Goal: Task Accomplishment & Management: Manage account settings

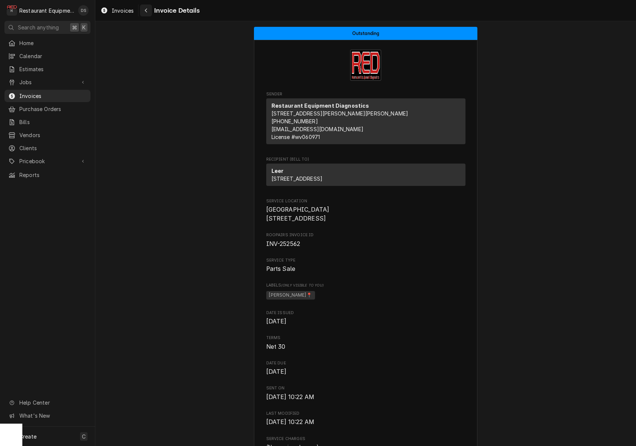
scroll to position [939, 0]
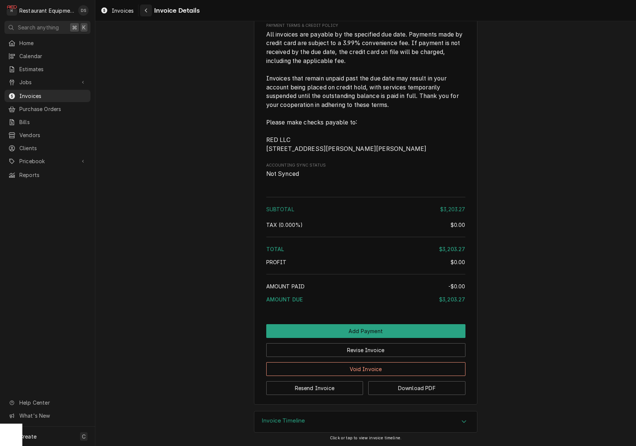
click at [145, 9] on icon "Navigate back" at bounding box center [146, 10] width 3 height 5
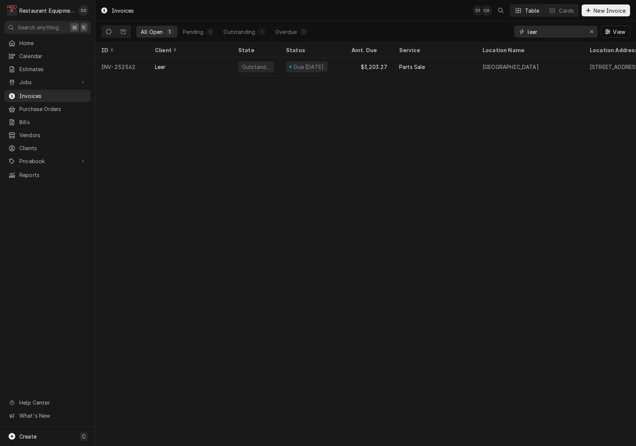
drag, startPoint x: 593, startPoint y: 31, endPoint x: 551, endPoint y: 35, distance: 42.2
click at [592, 31] on icon "Erase input" at bounding box center [592, 31] width 4 height 5
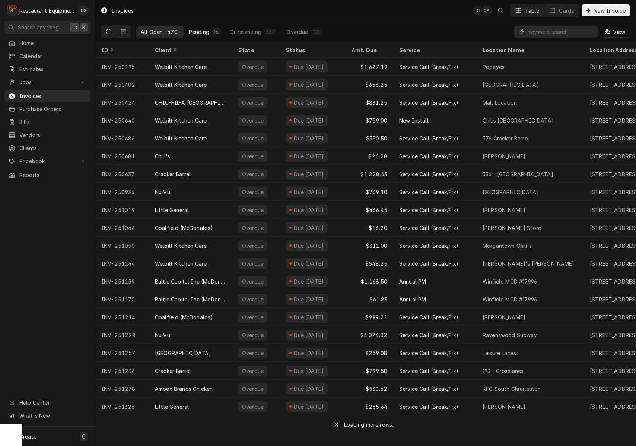
click at [203, 30] on div "Pending" at bounding box center [199, 32] width 20 height 8
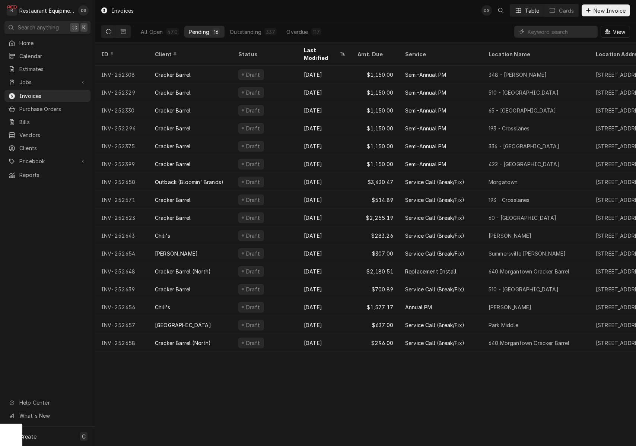
drag, startPoint x: 149, startPoint y: 29, endPoint x: 248, endPoint y: 40, distance: 100.4
click at [149, 29] on div "All Open" at bounding box center [152, 32] width 22 height 8
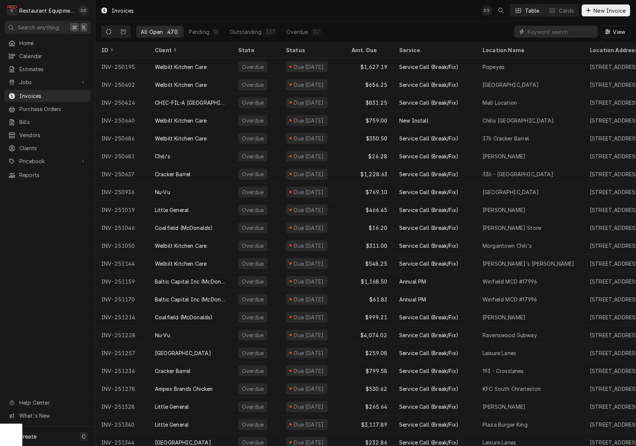
click at [549, 31] on input "Dynamic Content Wrapper" at bounding box center [561, 32] width 66 height 12
type input "251760"
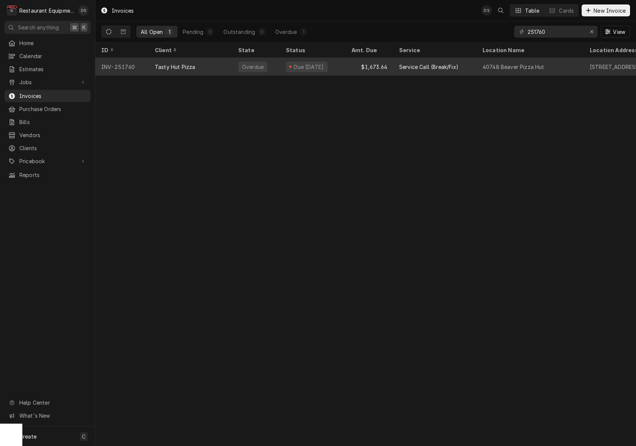
click at [351, 65] on div "$1,673.64" at bounding box center [370, 67] width 48 height 18
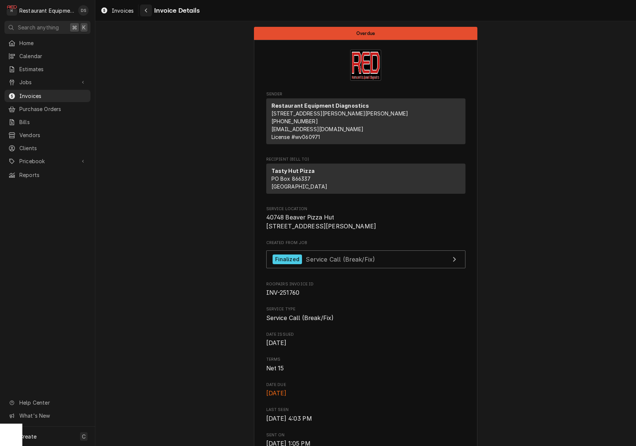
click at [146, 11] on icon "Navigate back" at bounding box center [146, 11] width 2 height 4
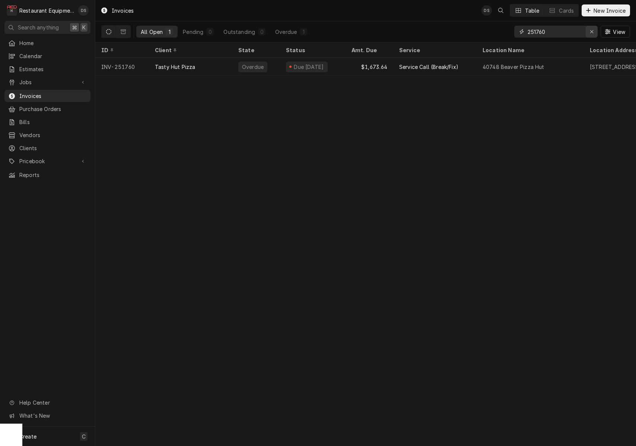
click at [590, 29] on div "Erase input" at bounding box center [591, 31] width 7 height 7
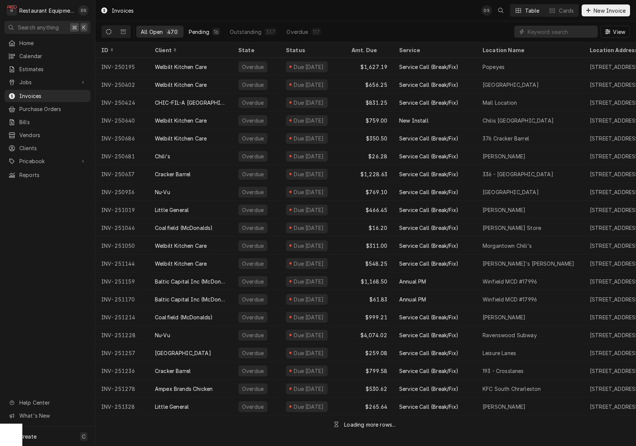
click at [202, 32] on div "Pending" at bounding box center [199, 32] width 20 height 8
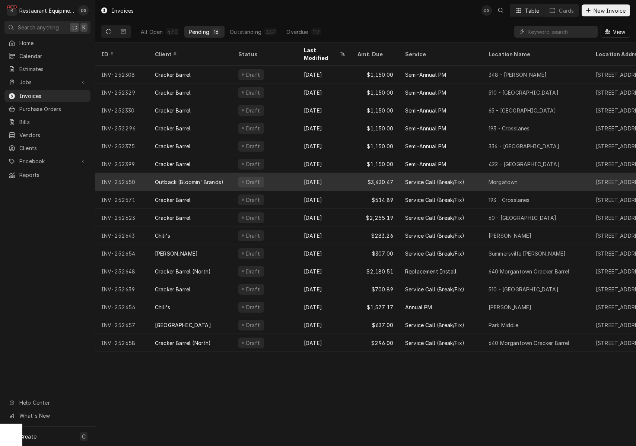
click at [286, 173] on div "Draft" at bounding box center [265, 182] width 66 height 18
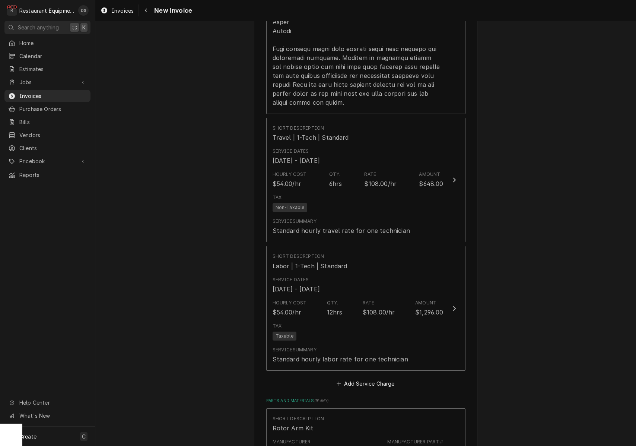
scroll to position [1902, 0]
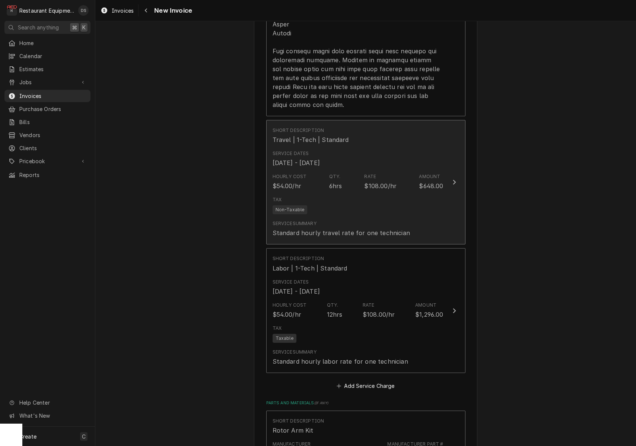
click at [386, 217] on div "Service Summary Standard hourly travel rate for one technician" at bounding box center [358, 228] width 171 height 23
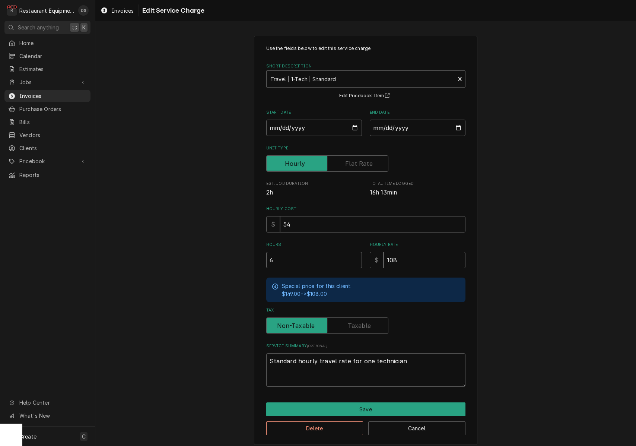
drag, startPoint x: 279, startPoint y: 256, endPoint x: 250, endPoint y: 256, distance: 28.7
click at [250, 256] on div "Use the fields below to edit this service charge Short Description Travel | 1-T…" at bounding box center [365, 240] width 541 height 422
type textarea "x"
type input "3"
click at [361, 403] on button "Save" at bounding box center [365, 409] width 199 height 14
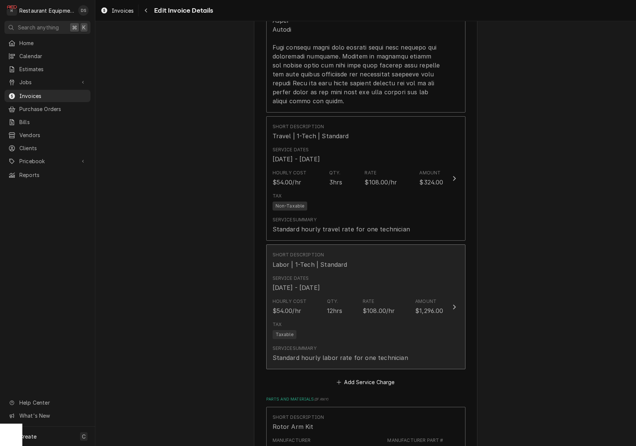
click at [355, 345] on div "Service Summary Standard hourly labor rate for one technician" at bounding box center [341, 353] width 136 height 17
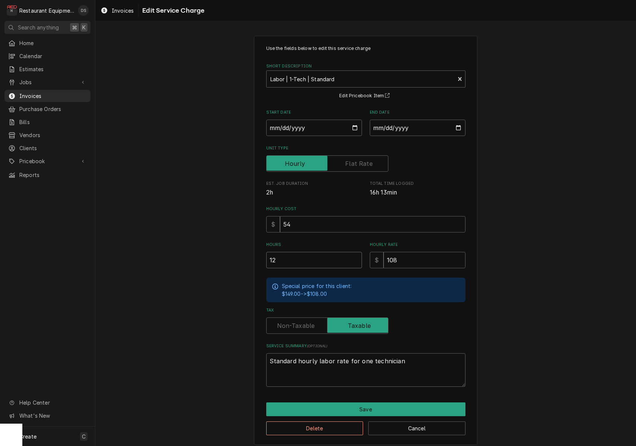
drag, startPoint x: 261, startPoint y: 256, endPoint x: 224, endPoint y: 256, distance: 36.9
click at [224, 256] on div "Use the fields below to edit this service charge Short Description Labor | 1-Te…" at bounding box center [365, 240] width 541 height 422
type textarea "x"
type input "8"
click at [385, 407] on button "Save" at bounding box center [365, 409] width 199 height 14
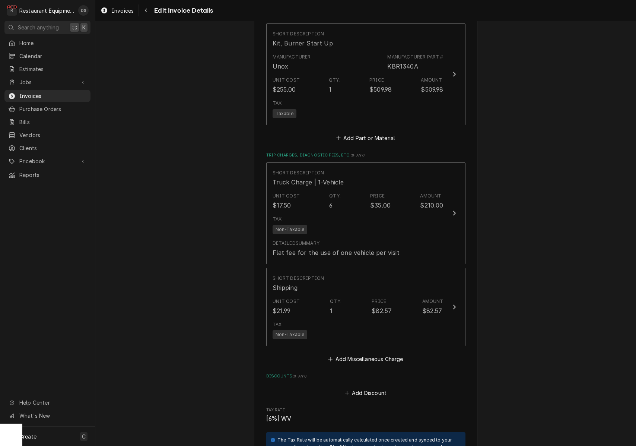
scroll to position [2709, 0]
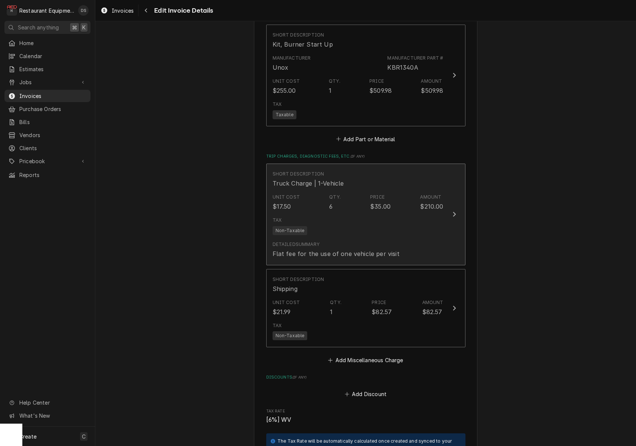
click at [423, 222] on div "Tax Non-Taxable" at bounding box center [358, 226] width 171 height 24
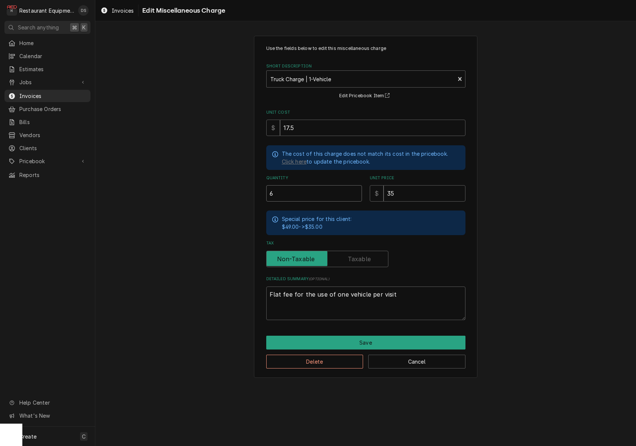
drag, startPoint x: 280, startPoint y: 195, endPoint x: 231, endPoint y: 194, distance: 49.2
click at [232, 194] on div "Use the fields below to edit this miscellaneous charge Short Description Truck …" at bounding box center [365, 206] width 541 height 355
type textarea "x"
type input "3"
click at [374, 336] on button "Save" at bounding box center [365, 343] width 199 height 14
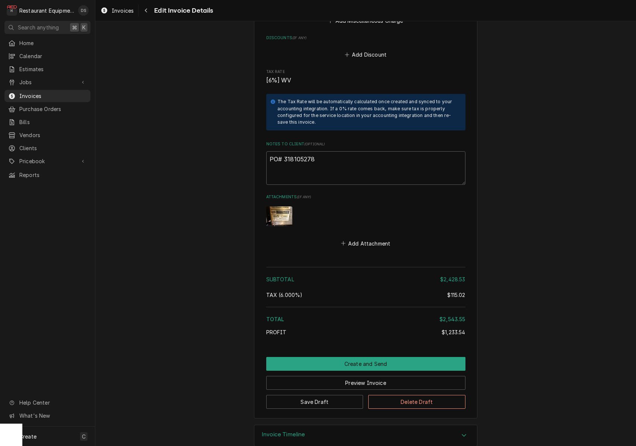
click at [342, 376] on button "Preview Invoice" at bounding box center [365, 383] width 199 height 14
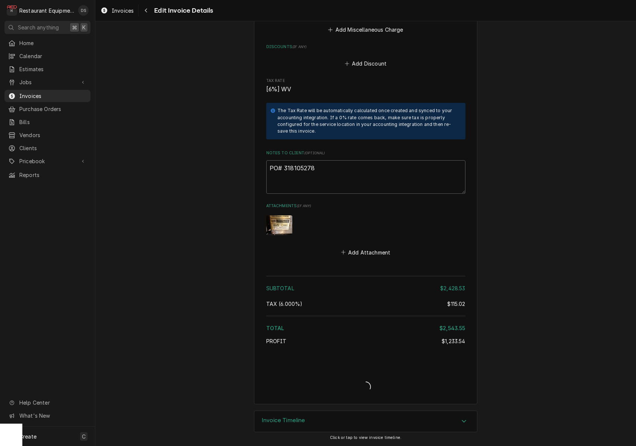
type textarea "x"
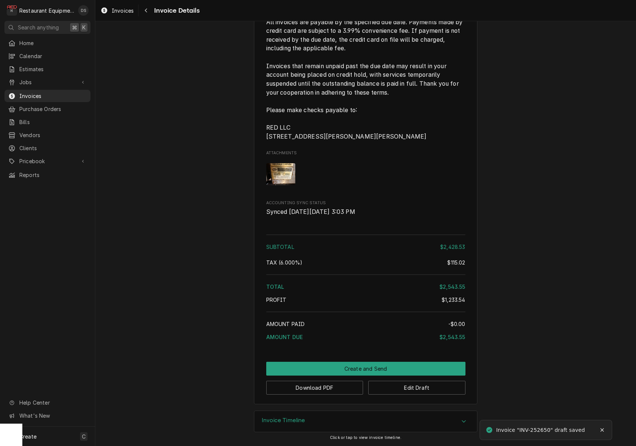
scroll to position [2442, 0]
click at [319, 390] on button "Download PDF" at bounding box center [314, 388] width 97 height 14
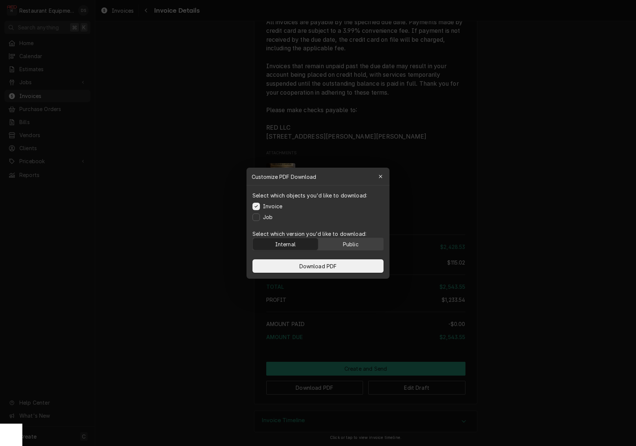
click at [361, 245] on button "Public" at bounding box center [350, 244] width 65 height 12
click at [347, 263] on button "Download PDF" at bounding box center [318, 265] width 131 height 13
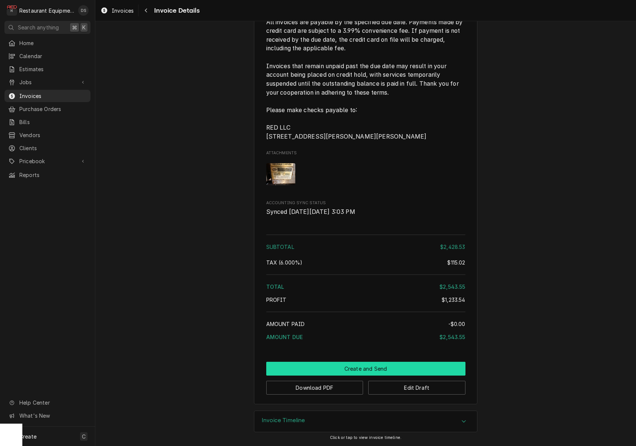
click at [396, 368] on button "Create and Send" at bounding box center [365, 369] width 199 height 14
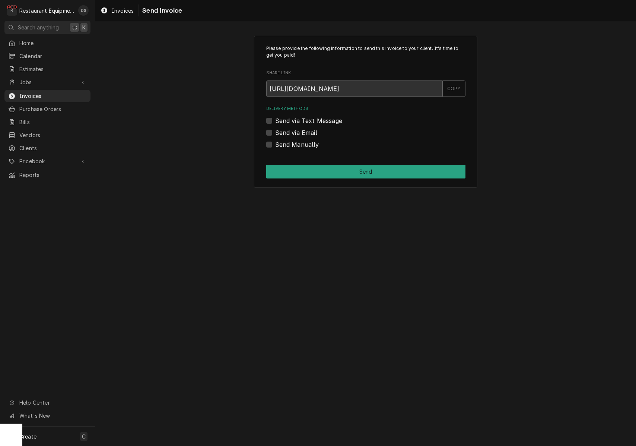
click at [275, 144] on label "Send Manually" at bounding box center [297, 144] width 44 height 9
click at [275, 144] on input "Send Manually" at bounding box center [374, 148] width 199 height 16
checkbox input "true"
drag, startPoint x: 342, startPoint y: 167, endPoint x: 343, endPoint y: 172, distance: 4.7
click at [342, 167] on button "Send" at bounding box center [365, 172] width 199 height 14
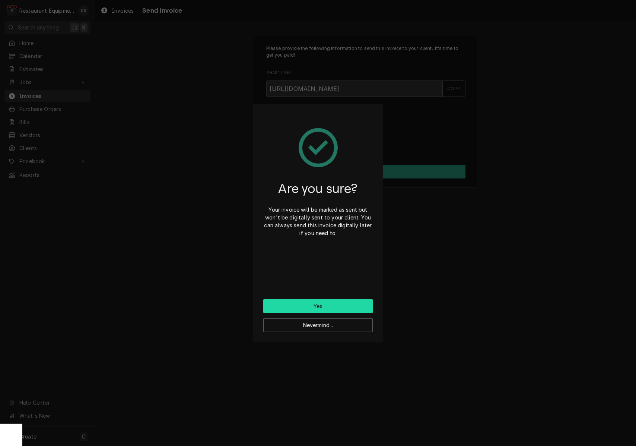
click at [341, 303] on button "Yes" at bounding box center [318, 306] width 110 height 14
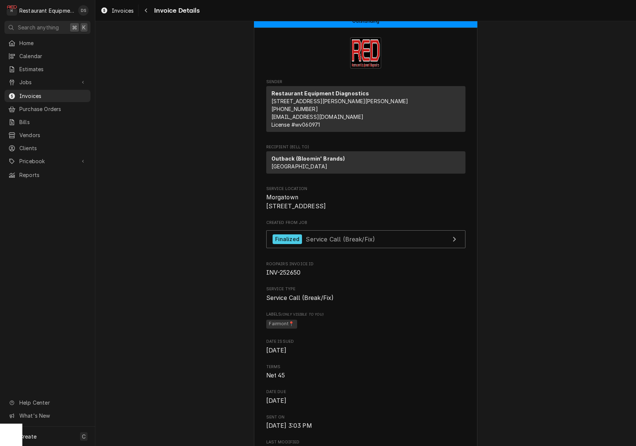
scroll to position [16, 0]
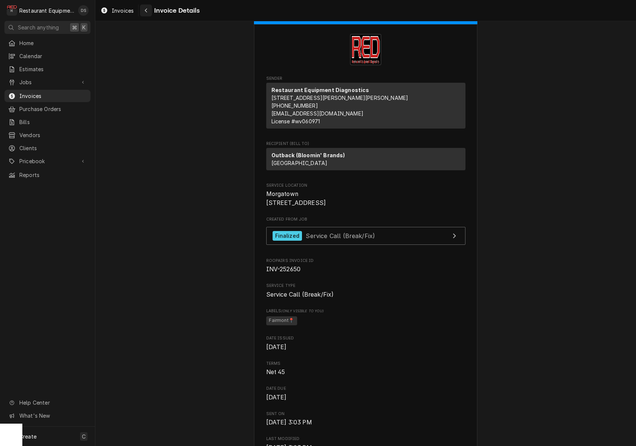
click at [147, 13] on icon "Navigate back" at bounding box center [146, 10] width 3 height 5
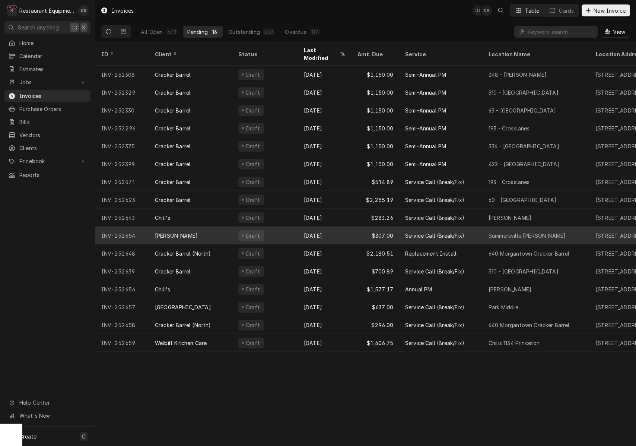
click at [278, 226] on div "Draft" at bounding box center [265, 235] width 66 height 18
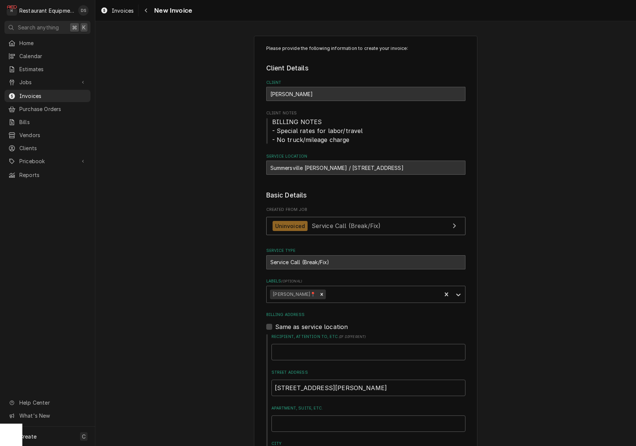
drag, startPoint x: 270, startPoint y: 165, endPoint x: 444, endPoint y: 168, distance: 174.7
click at [451, 167] on div "Summersville [PERSON_NAME] / [STREET_ADDRESS]" at bounding box center [365, 168] width 199 height 14
copy div "Summersville Bob Evans / 110 Merchant Walk, Summersville, WV 26651"
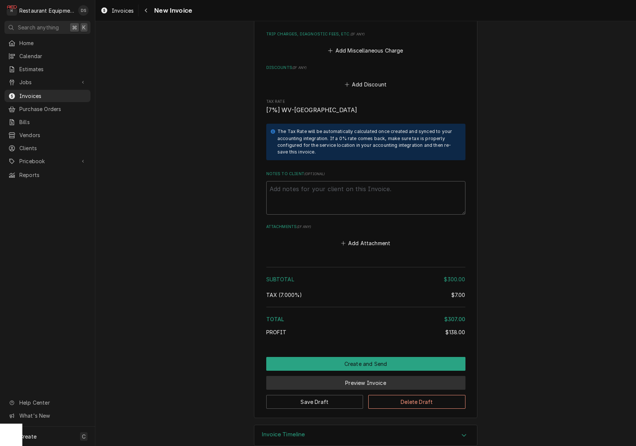
scroll to position [0, 0]
click at [356, 376] on button "Preview Invoice" at bounding box center [365, 383] width 199 height 14
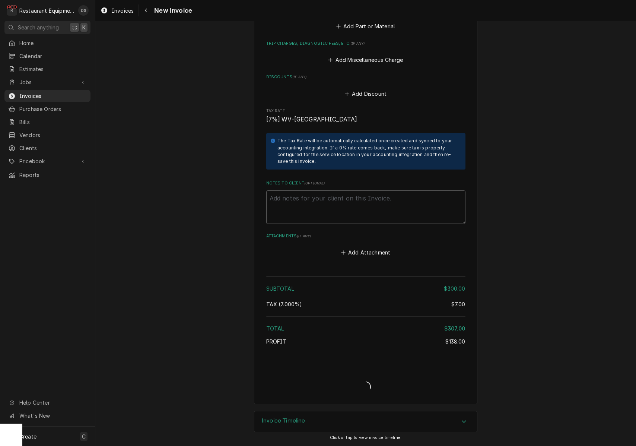
type textarea "x"
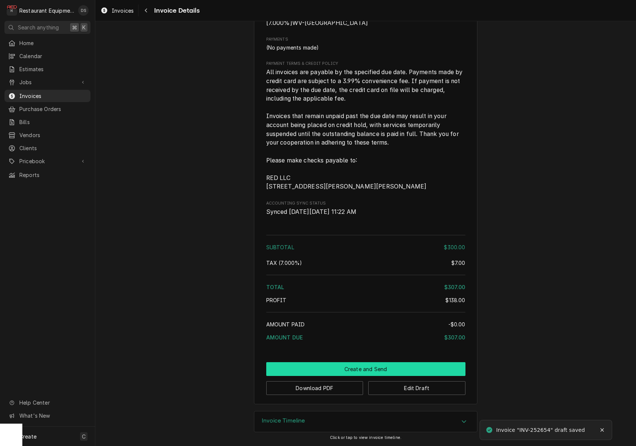
scroll to position [969, 0]
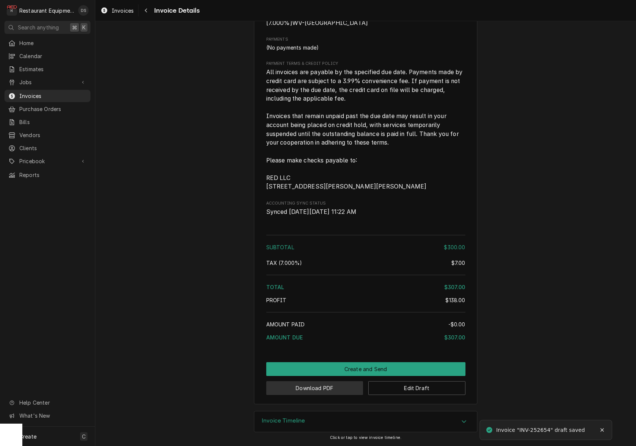
click at [321, 385] on button "Download PDF" at bounding box center [314, 388] width 97 height 14
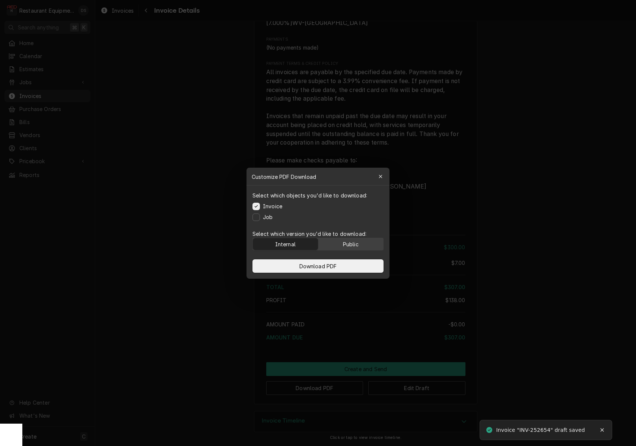
click at [343, 242] on div "Public" at bounding box center [351, 244] width 16 height 8
drag, startPoint x: 336, startPoint y: 269, endPoint x: 474, endPoint y: 280, distance: 139.1
click at [336, 269] on span "Download PDF" at bounding box center [318, 266] width 41 height 8
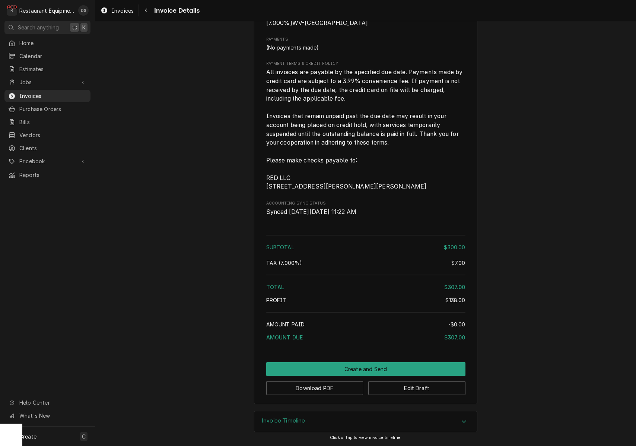
click at [392, 369] on button "Create and Send" at bounding box center [365, 369] width 199 height 14
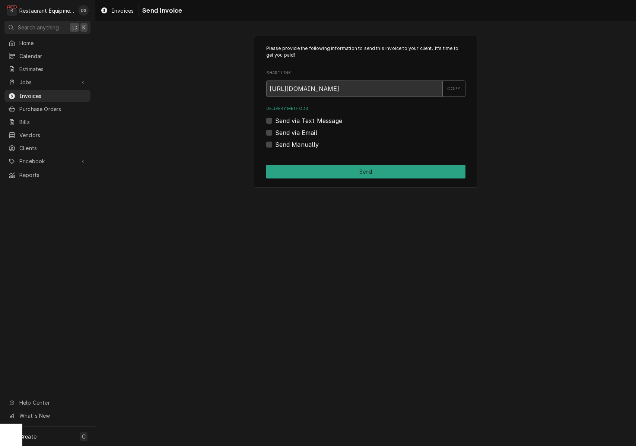
click at [275, 142] on label "Send Manually" at bounding box center [297, 144] width 44 height 9
click at [275, 142] on input "Send Manually" at bounding box center [374, 148] width 199 height 16
checkbox input "true"
click at [356, 170] on button "Send" at bounding box center [365, 172] width 199 height 14
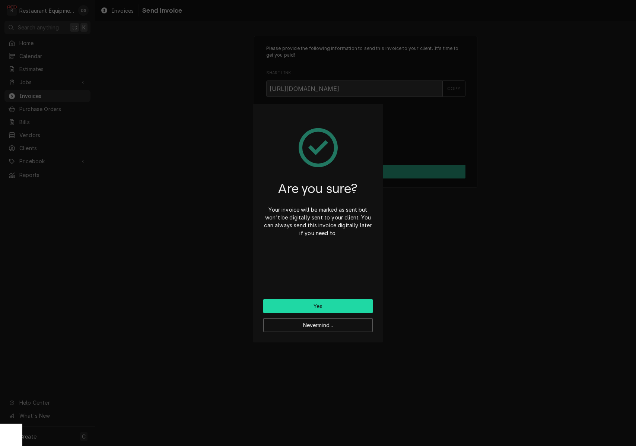
click at [336, 303] on button "Yes" at bounding box center [318, 306] width 110 height 14
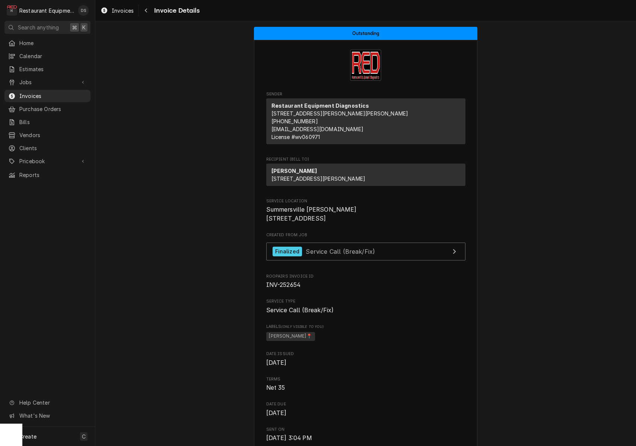
scroll to position [0, 0]
click at [146, 12] on icon "Navigate back" at bounding box center [146, 10] width 3 height 5
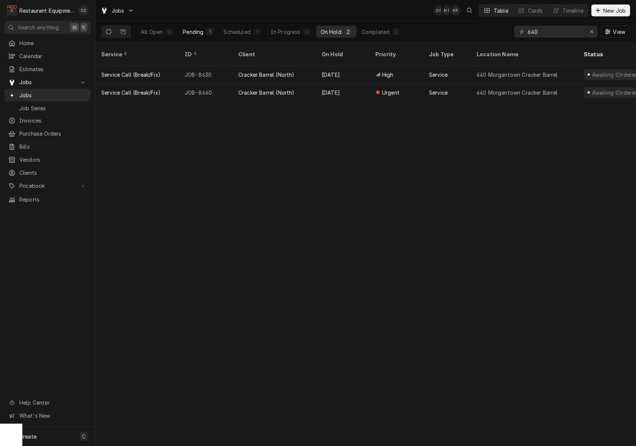
click at [204, 28] on button "Pending 1" at bounding box center [198, 32] width 40 height 12
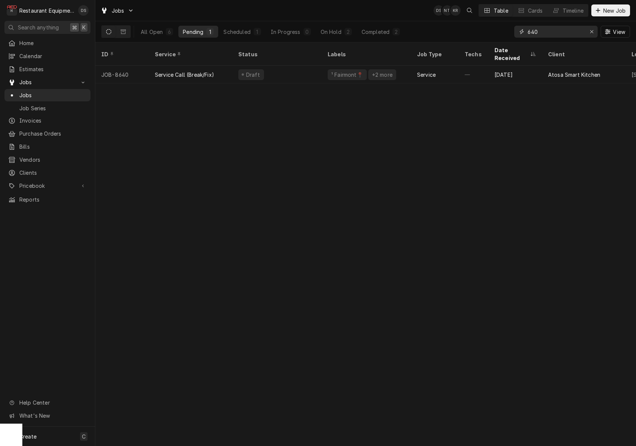
click at [590, 32] on icon "Erase input" at bounding box center [592, 31] width 4 height 5
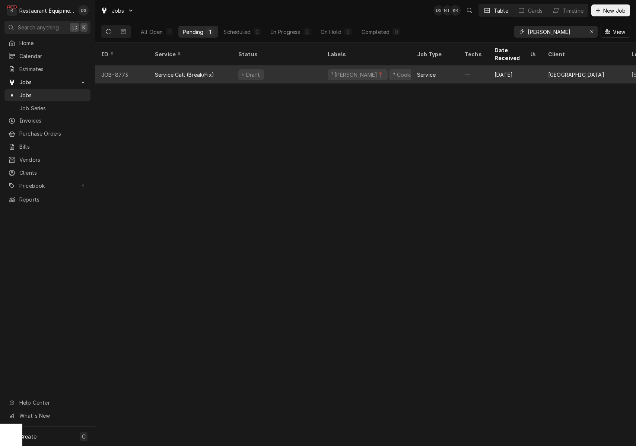
type input "STRATTON"
click at [304, 66] on div "Draft" at bounding box center [276, 75] width 89 height 18
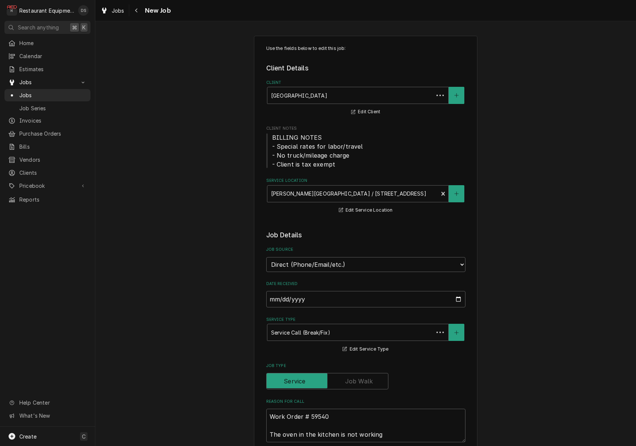
type textarea "x"
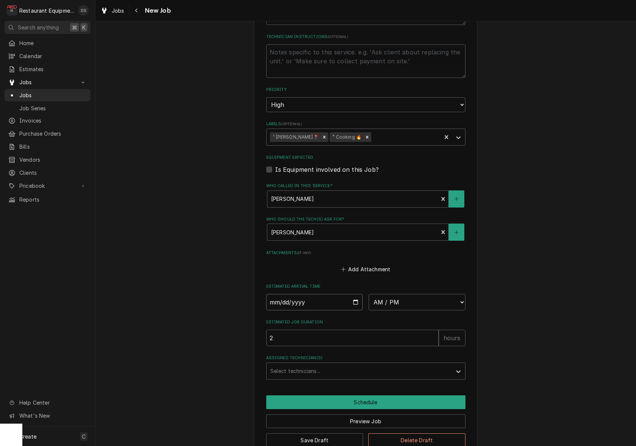
click at [299, 294] on input "Date" at bounding box center [314, 302] width 97 height 16
type input "2025-09-02"
type textarea "x"
select select "15:30:00"
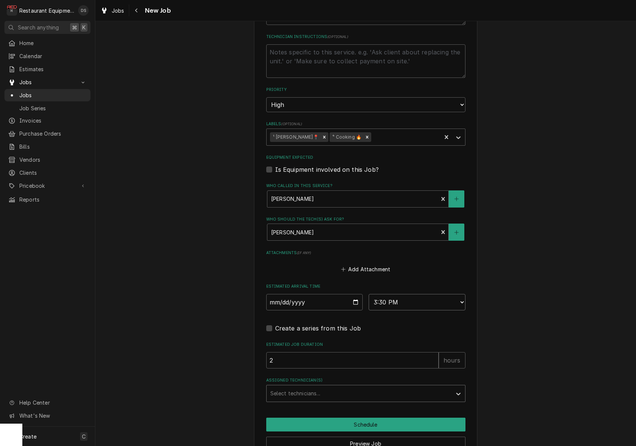
type textarea "x"
click at [320, 389] on div "Select technicians..." at bounding box center [359, 393] width 178 height 8
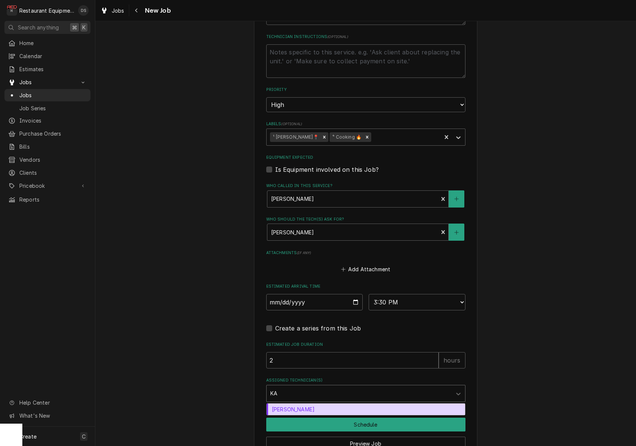
type input "KAL"
type textarea "x"
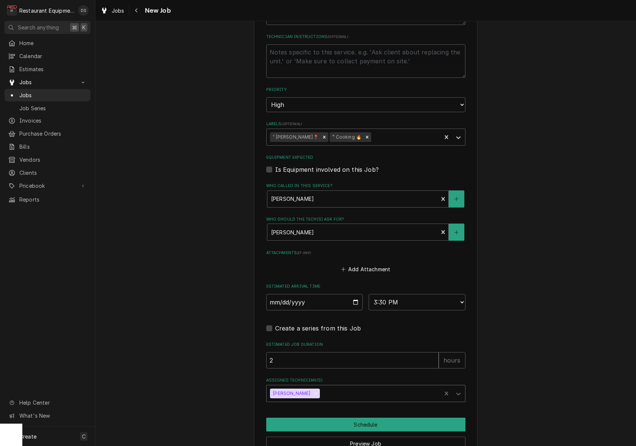
type textarea "x"
click at [370, 418] on button "Schedule" at bounding box center [365, 425] width 199 height 14
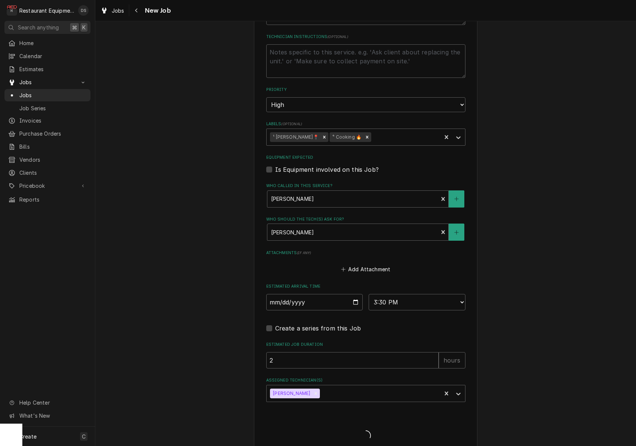
type textarea "x"
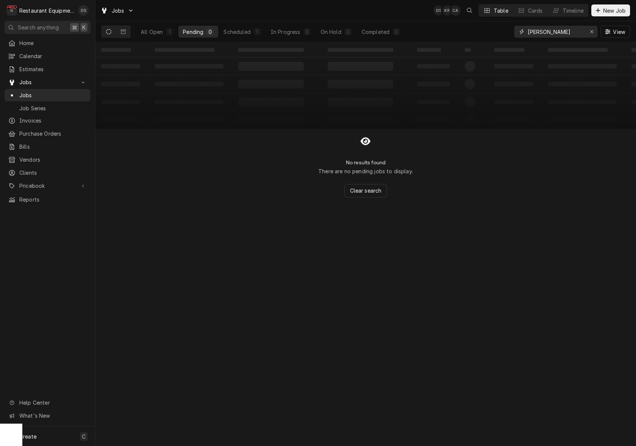
click at [593, 32] on icon "Erase input" at bounding box center [592, 31] width 4 height 5
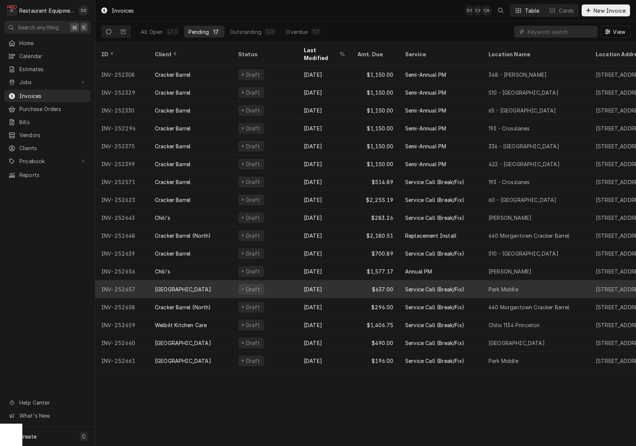
click at [221, 280] on div "[GEOGRAPHIC_DATA]" at bounding box center [190, 289] width 83 height 18
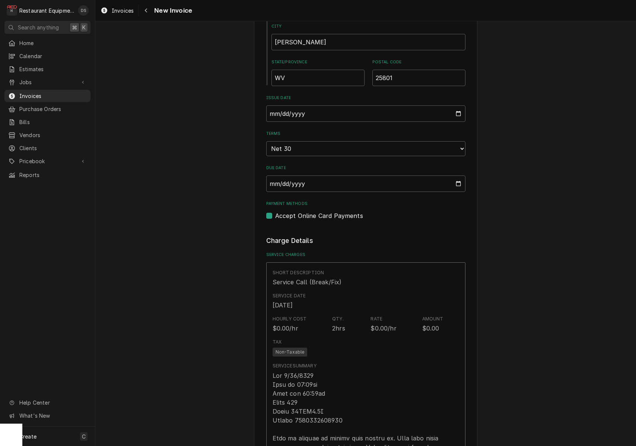
scroll to position [425, 0]
click at [146, 8] on icon "Navigate back" at bounding box center [146, 10] width 3 height 5
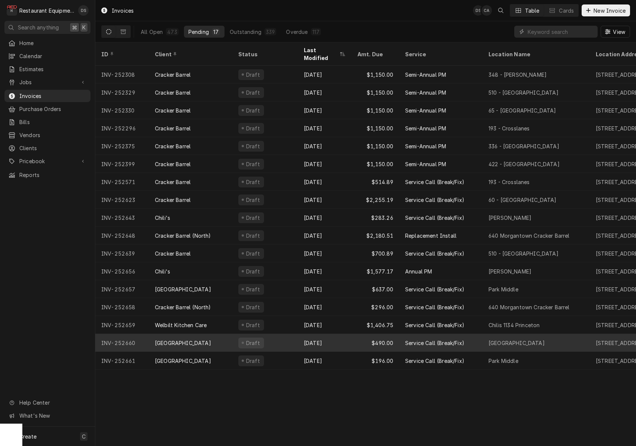
click at [339, 334] on div "Sep 2" at bounding box center [325, 343] width 54 height 18
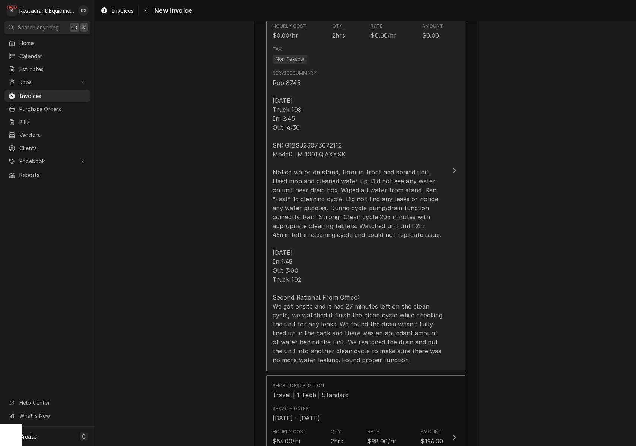
scroll to position [720, 0]
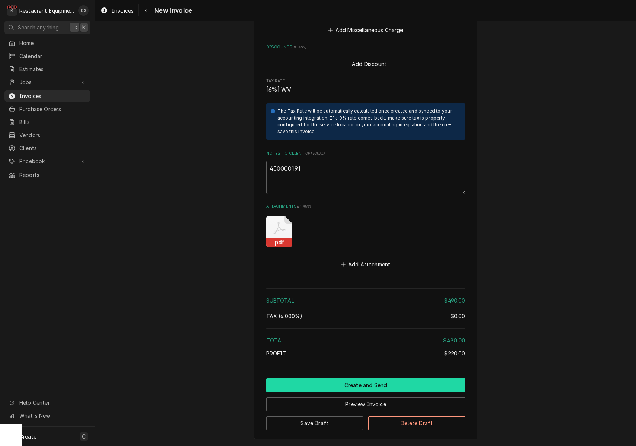
click at [363, 378] on button "Create and Send" at bounding box center [365, 385] width 199 height 14
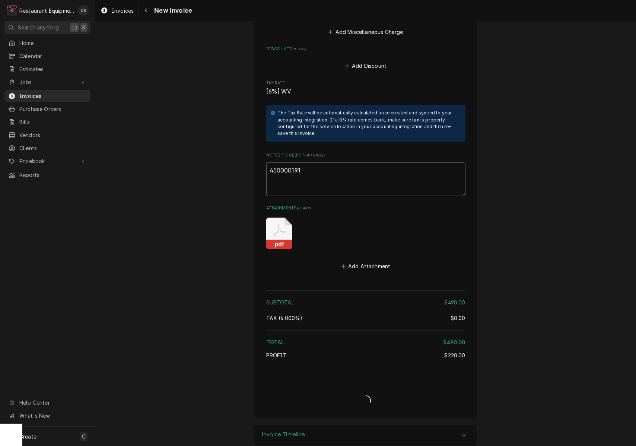
type textarea "x"
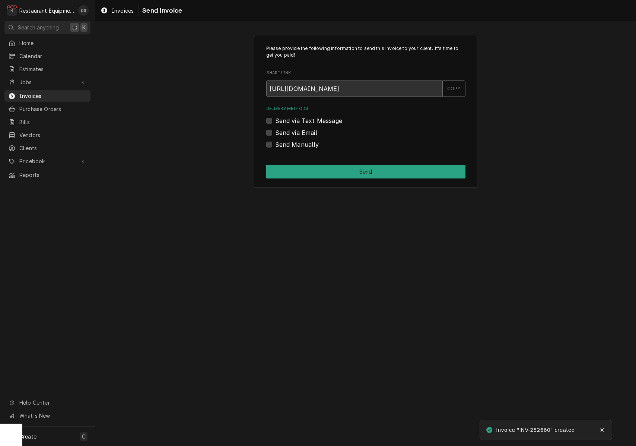
click at [275, 131] on label "Send via Email" at bounding box center [296, 132] width 42 height 9
click at [275, 131] on input "Send via Email" at bounding box center [374, 136] width 199 height 16
checkbox input "true"
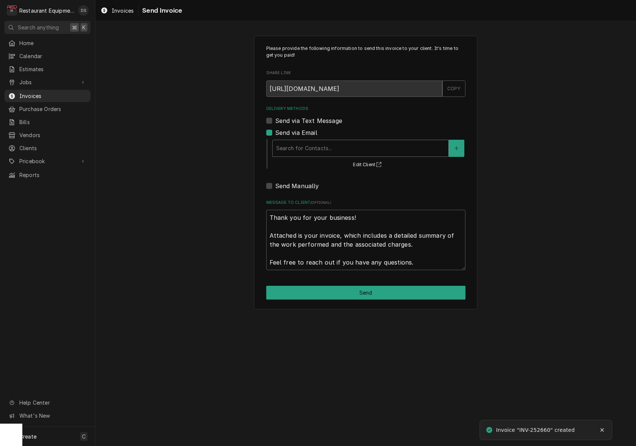
click at [327, 144] on div "Delivery Methods" at bounding box center [360, 148] width 168 height 13
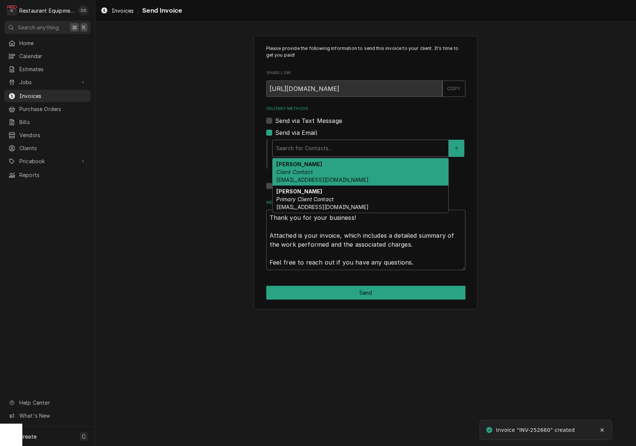
click at [321, 168] on div "Darlene McNeal Client Contact smcneel@k12.wv.us" at bounding box center [361, 171] width 176 height 27
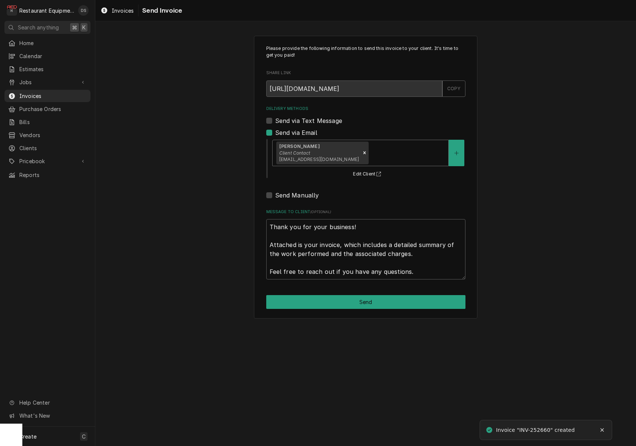
click at [370, 149] on div "Delivery Methods" at bounding box center [407, 152] width 74 height 13
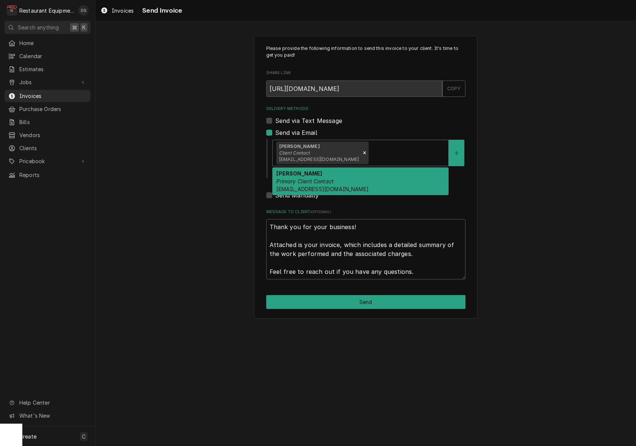
click at [357, 172] on div "Malati Reeve Primary Client Contact mreeve@k12.wv.us" at bounding box center [361, 181] width 176 height 27
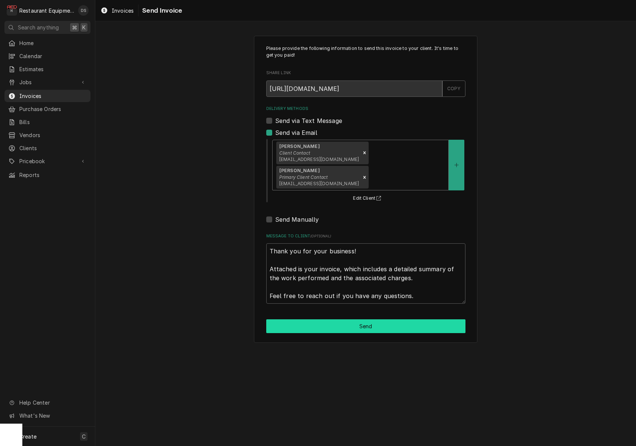
click at [366, 319] on button "Send" at bounding box center [365, 326] width 199 height 14
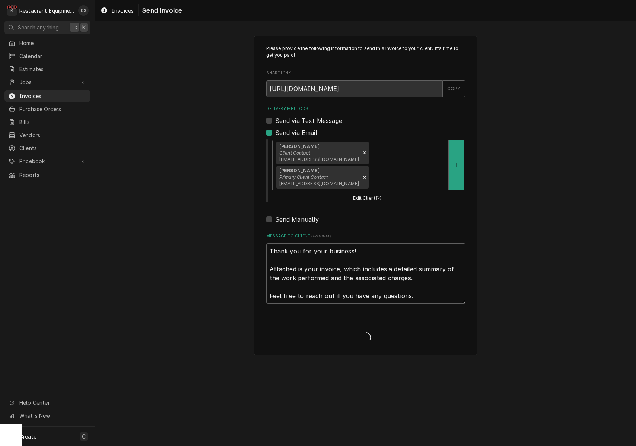
type textarea "x"
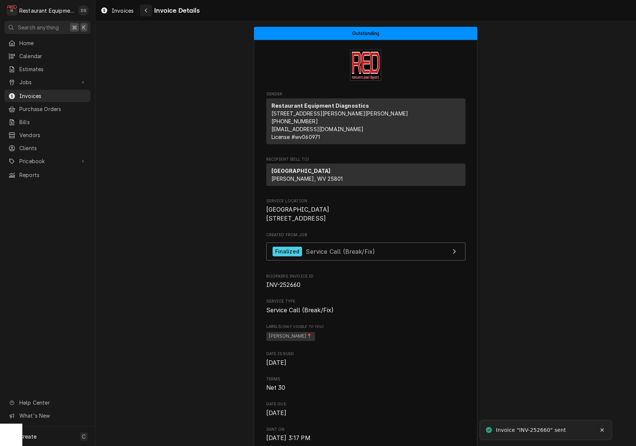
click at [146, 11] on icon "Navigate back" at bounding box center [146, 11] width 2 height 4
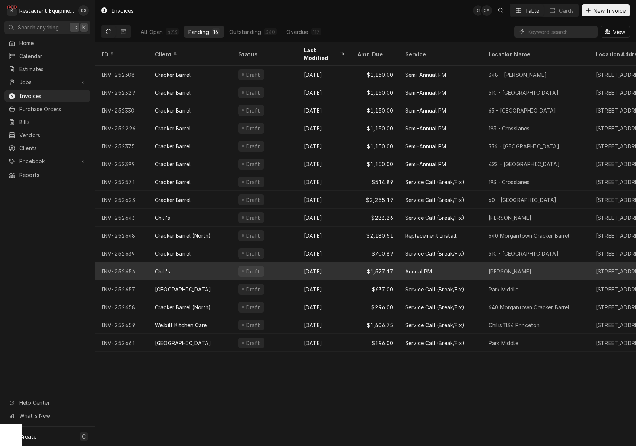
click at [284, 264] on div "Draft" at bounding box center [265, 271] width 66 height 18
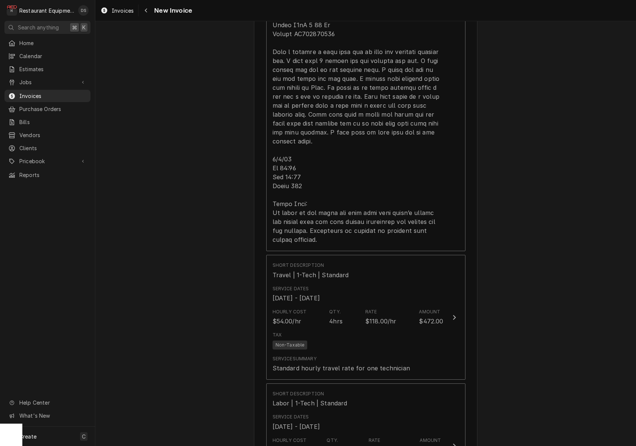
scroll to position [973, 0]
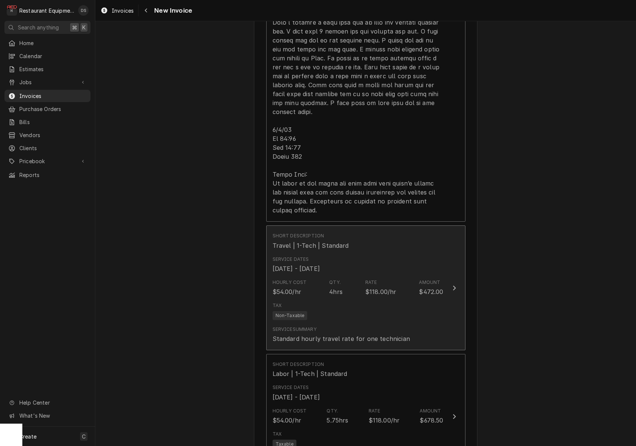
click at [376, 265] on div "Service Dates [DATE] - [DATE]" at bounding box center [358, 264] width 171 height 23
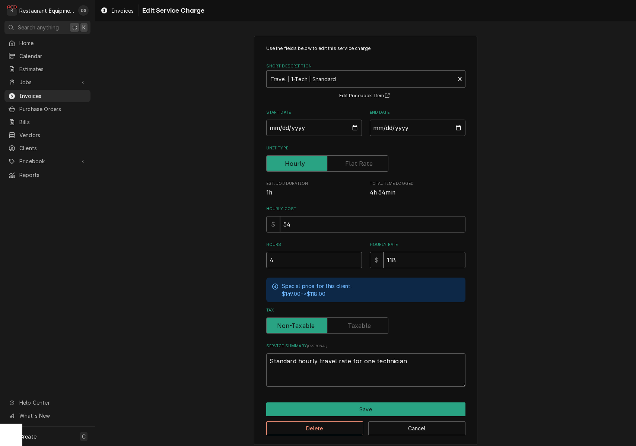
drag, startPoint x: 296, startPoint y: 258, endPoint x: 241, endPoint y: 258, distance: 55.1
click at [242, 258] on div "Use the fields below to edit this service charge Short Description Travel | 1-T…" at bounding box center [365, 240] width 541 height 422
type textarea "x"
type input "2"
click at [364, 404] on button "Save" at bounding box center [365, 409] width 199 height 14
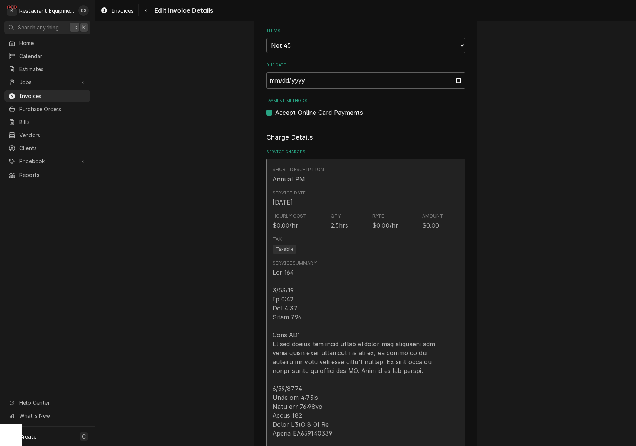
scroll to position [332, 0]
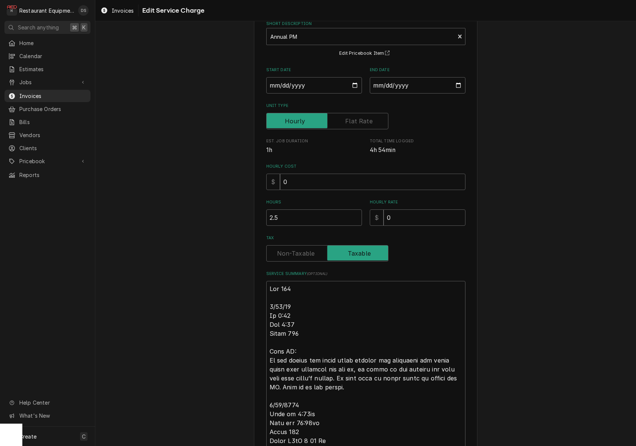
scroll to position [65, 0]
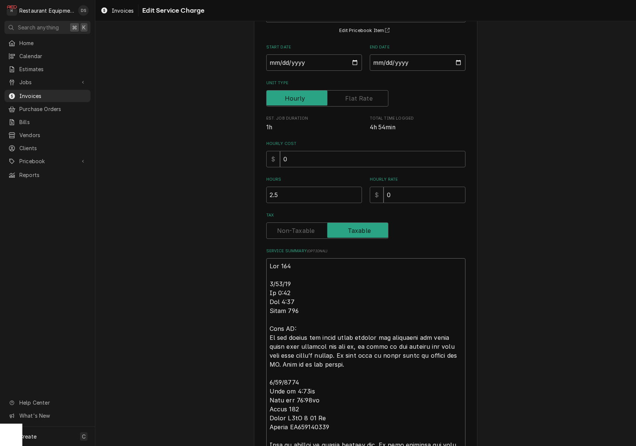
drag, startPoint x: 365, startPoint y: 362, endPoint x: 267, endPoint y: 280, distance: 127.8
type textarea "x"
type textarea "Roo 850 8/26/2025 Time in 8:30am Time out 10:45pm Truck 109 Model C4eT 6 20 Es …"
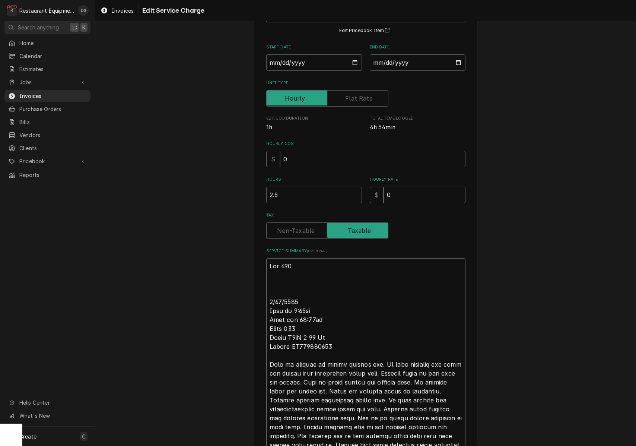
type textarea "x"
type textarea "Roo 850 8/26/2025 Time in 8:30am Time out 10:45pm Truck 109 Model C4eT 6 20 Es …"
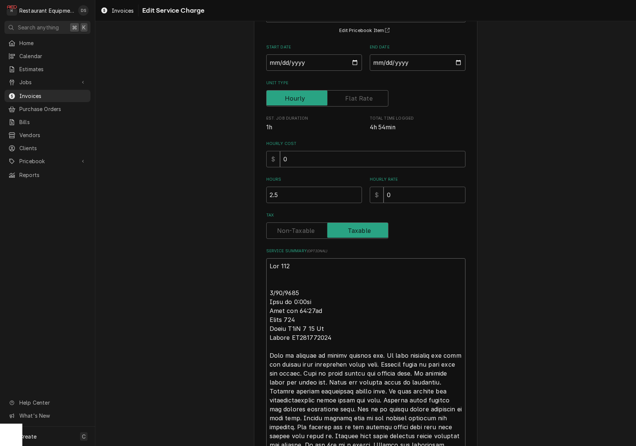
type textarea "x"
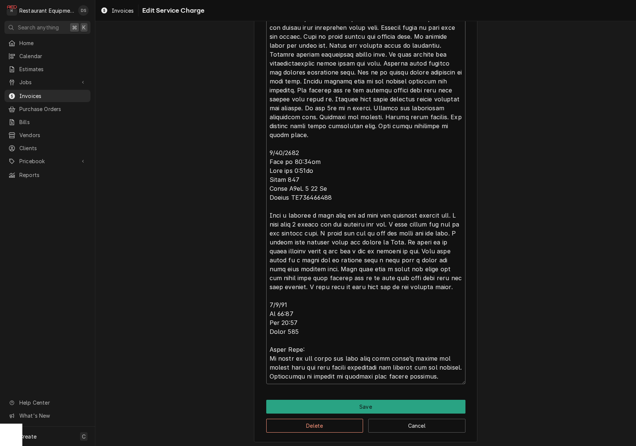
scroll to position [0, 0]
type textarea "Roo 850 8/26/2025 Time in 8:30am Time out 10:45pm Truck 109 Model C4eT 6 20 Es …"
click at [357, 403] on button "Save" at bounding box center [365, 407] width 199 height 14
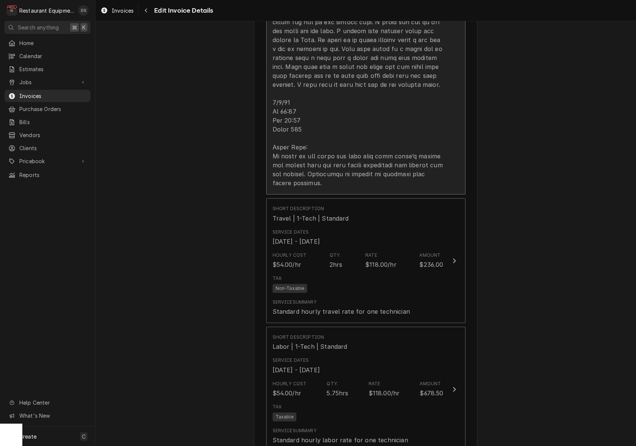
scroll to position [896, 0]
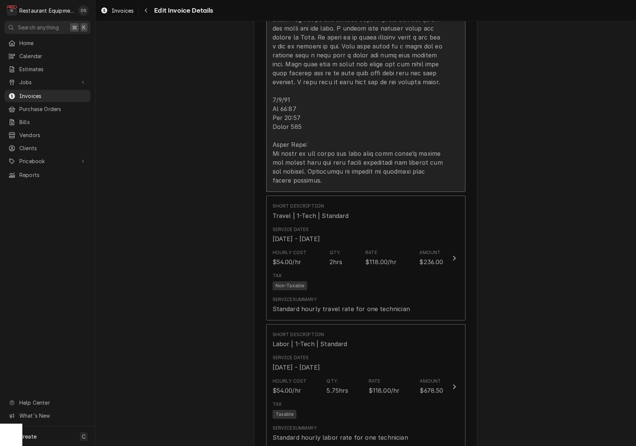
click at [357, 380] on div "Hourly Cost $54.00/hr Qty. 5.75hrs Rate $118.00/hr Amount $678.50" at bounding box center [358, 386] width 171 height 23
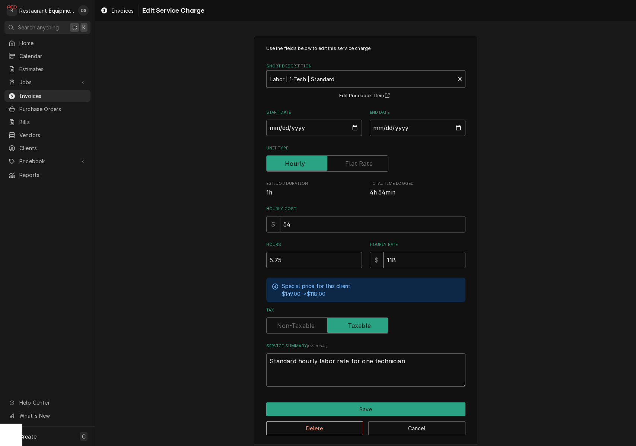
drag, startPoint x: 289, startPoint y: 259, endPoint x: 223, endPoint y: 248, distance: 66.7
click at [223, 248] on div "Use the fields below to edit this service charge Short Description Labor | 1-Te…" at bounding box center [365, 240] width 541 height 422
type textarea "x"
type input "3"
type textarea "x"
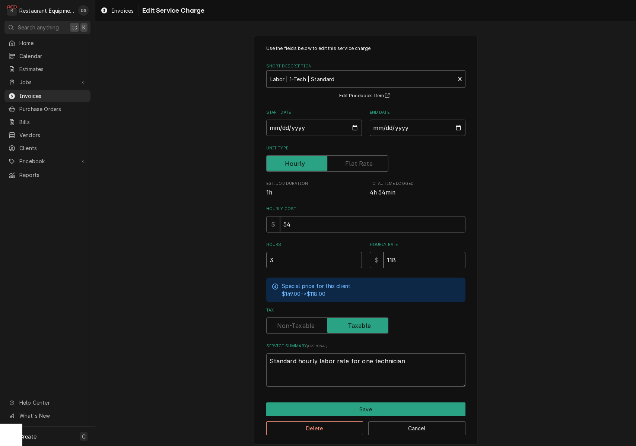
type input "3.7"
type textarea "x"
type input "3.75"
click at [366, 403] on button "Save" at bounding box center [365, 409] width 199 height 14
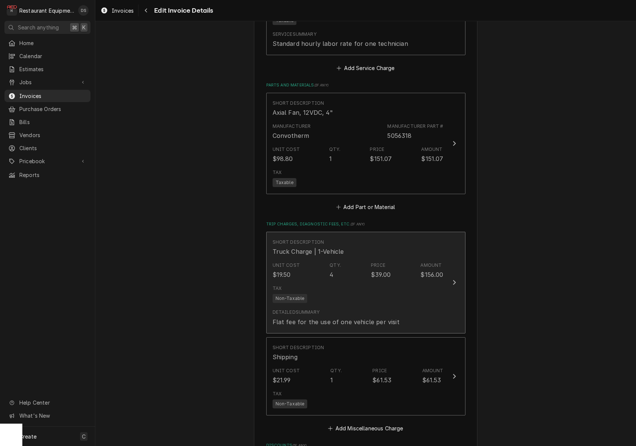
scroll to position [1293, 0]
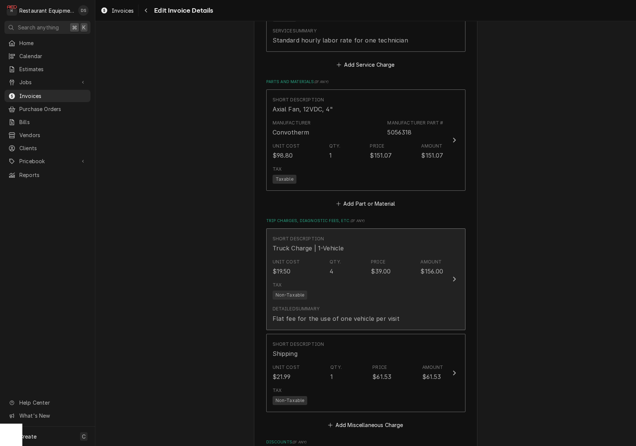
click at [358, 281] on div "Tax Non-Taxable" at bounding box center [358, 291] width 171 height 24
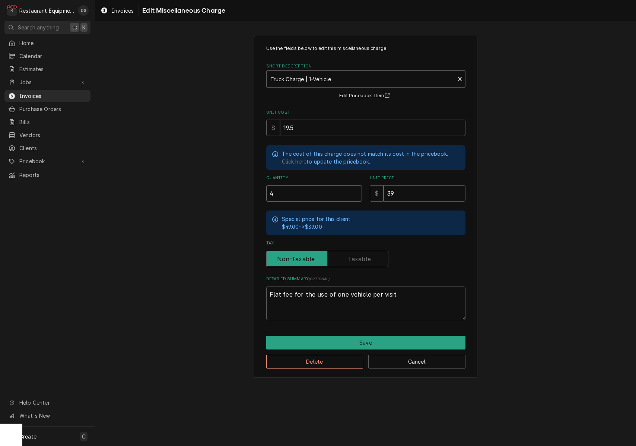
drag, startPoint x: 255, startPoint y: 193, endPoint x: 231, endPoint y: 191, distance: 23.9
click at [231, 190] on div "Use the fields below to edit this miscellaneous charge Short Description Truck …" at bounding box center [365, 206] width 541 height 355
type textarea "x"
type input "2"
click at [378, 342] on button "Save" at bounding box center [365, 343] width 199 height 14
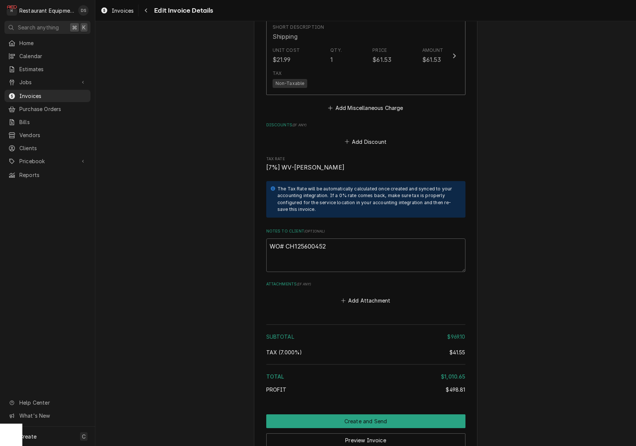
scroll to position [1614, 0]
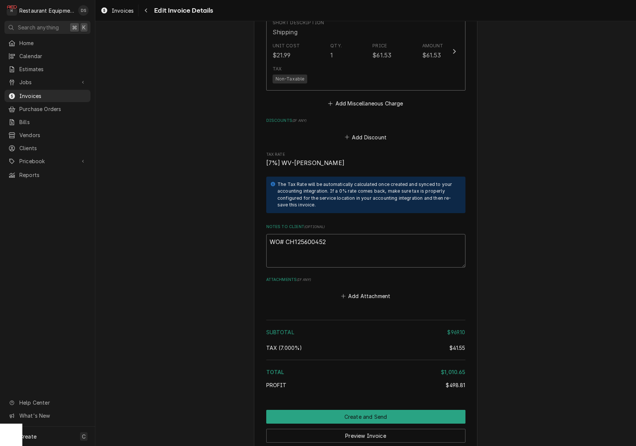
drag, startPoint x: 329, startPoint y: 240, endPoint x: 286, endPoint y: 240, distance: 42.5
click at [286, 240] on textarea "WO# CH125600452" at bounding box center [365, 251] width 199 height 34
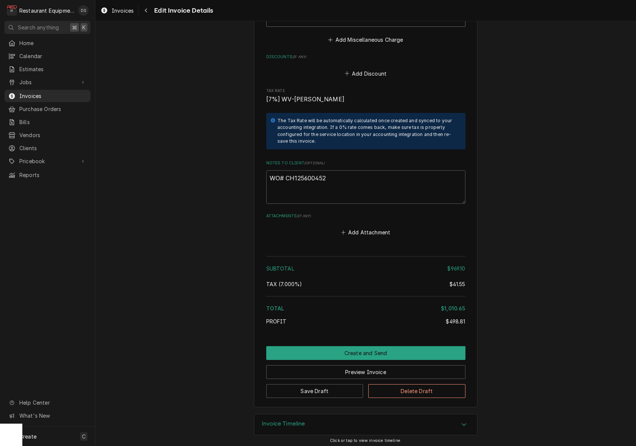
scroll to position [1678, 0]
click at [341, 386] on button "Save Draft" at bounding box center [314, 391] width 97 height 14
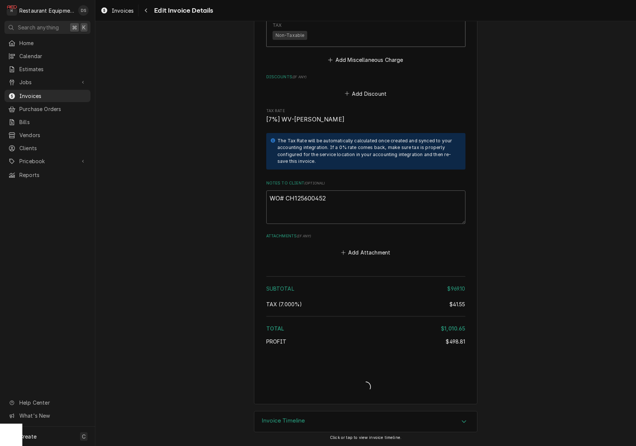
click at [341, 386] on div "Invoice Create/Update" at bounding box center [365, 380] width 199 height 29
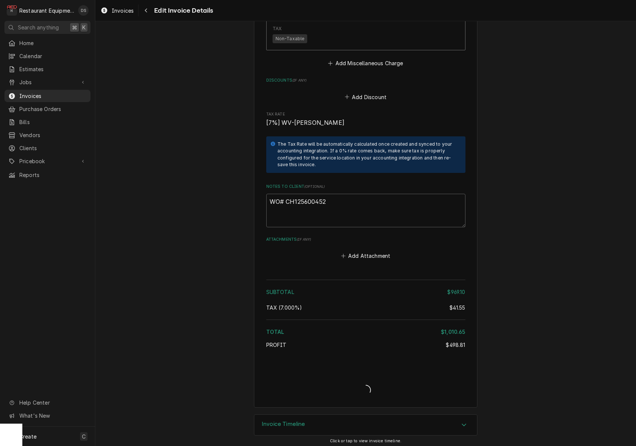
type textarea "x"
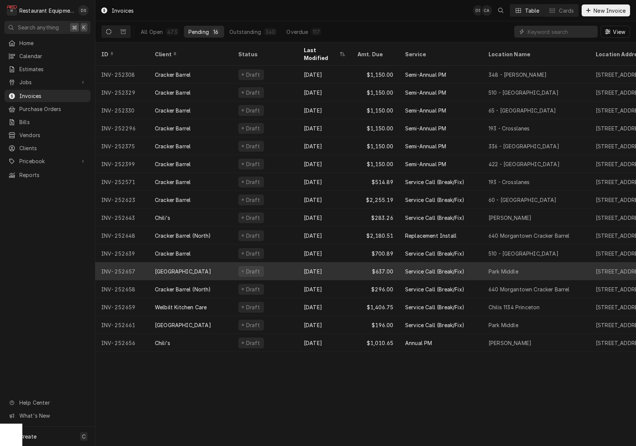
click at [341, 262] on div "Sep 2" at bounding box center [325, 271] width 54 height 18
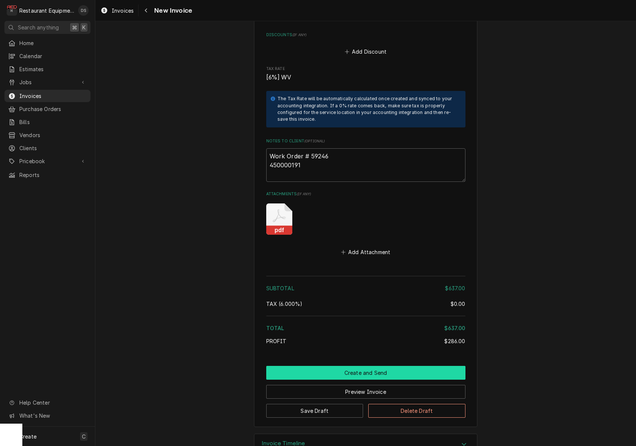
click at [359, 366] on button "Create and Send" at bounding box center [365, 373] width 199 height 14
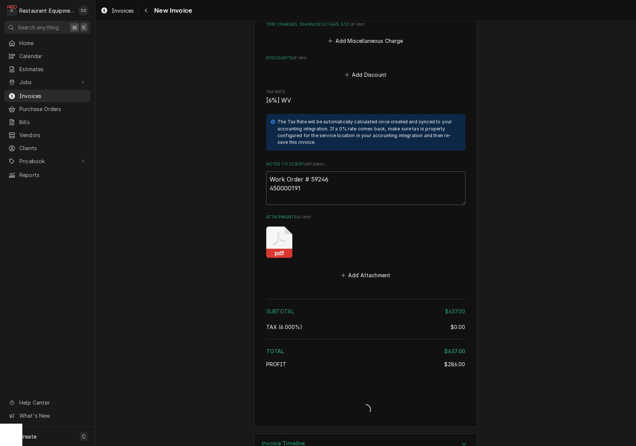
type textarea "x"
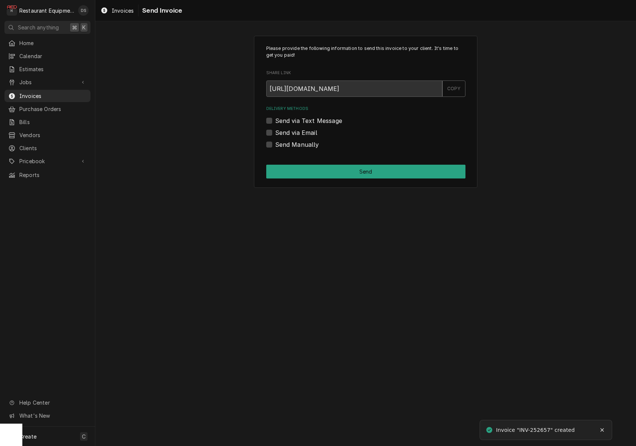
click at [275, 130] on label "Send via Email" at bounding box center [296, 132] width 42 height 9
click at [275, 130] on input "Send via Email" at bounding box center [374, 136] width 199 height 16
checkbox input "true"
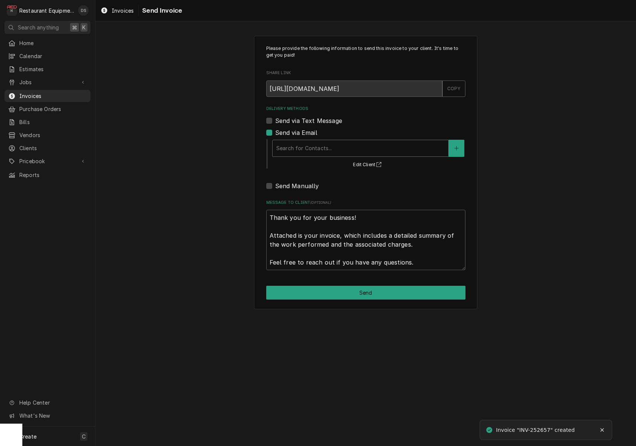
click at [326, 149] on div "Search for Contacts..." at bounding box center [360, 148] width 168 height 8
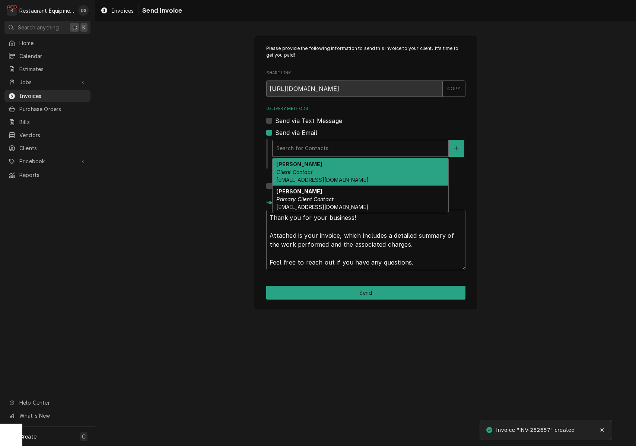
click at [322, 166] on div "[PERSON_NAME] Client Contact [EMAIL_ADDRESS][DOMAIN_NAME]" at bounding box center [361, 171] width 176 height 27
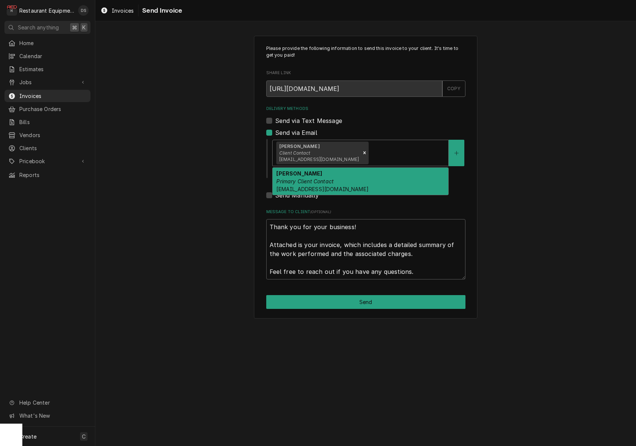
drag, startPoint x: 366, startPoint y: 152, endPoint x: 365, endPoint y: 159, distance: 7.1
click at [370, 152] on div "Delivery Methods" at bounding box center [407, 152] width 74 height 13
click at [362, 176] on div "Malati Reeve Primary Client Contact mreeve@k12.wv.us" at bounding box center [361, 181] width 176 height 27
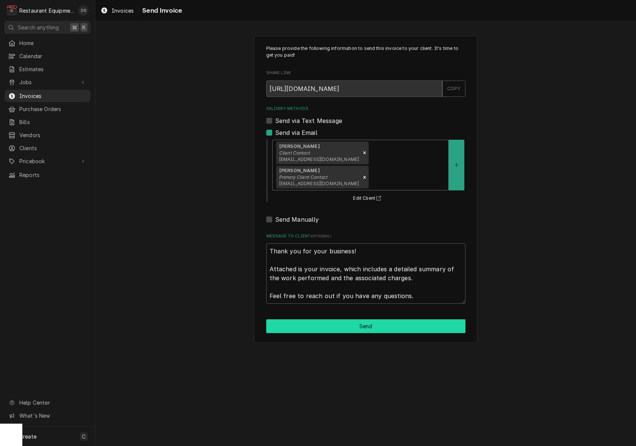
click at [374, 319] on button "Send" at bounding box center [365, 326] width 199 height 14
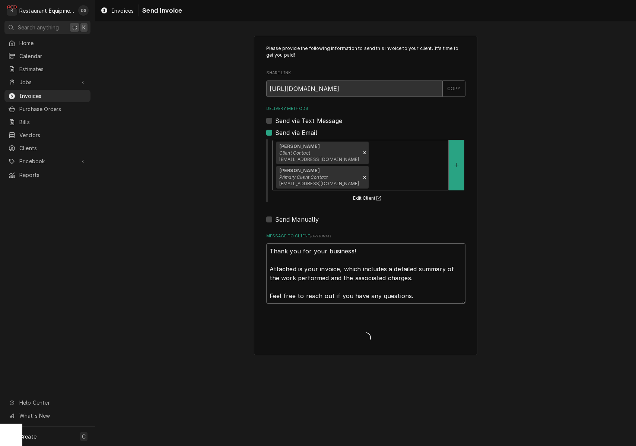
type textarea "x"
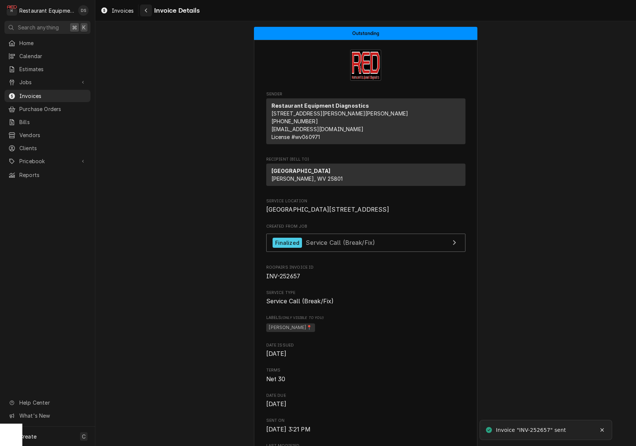
click at [146, 12] on icon "Navigate back" at bounding box center [146, 10] width 3 height 5
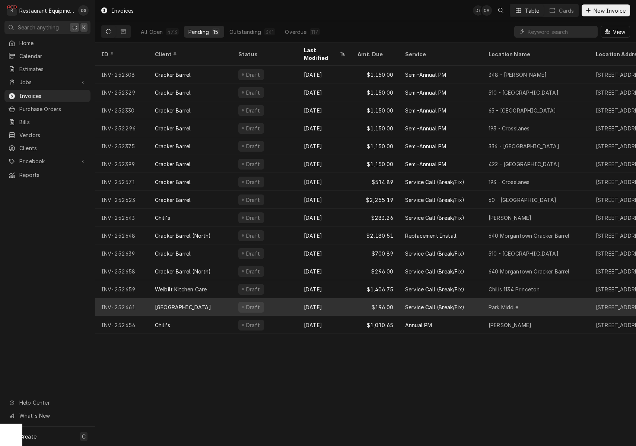
click at [332, 298] on div "[DATE]" at bounding box center [325, 307] width 54 height 18
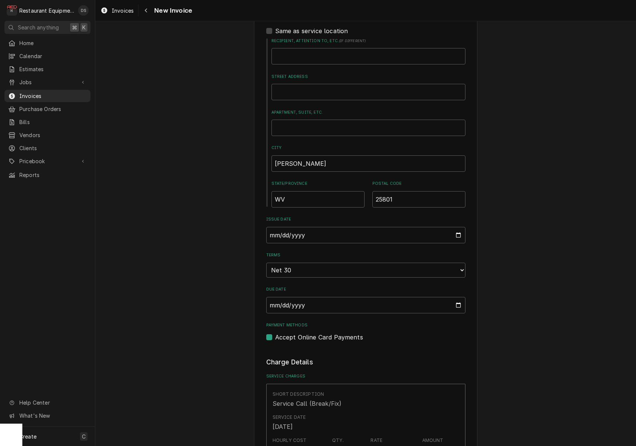
scroll to position [299, 0]
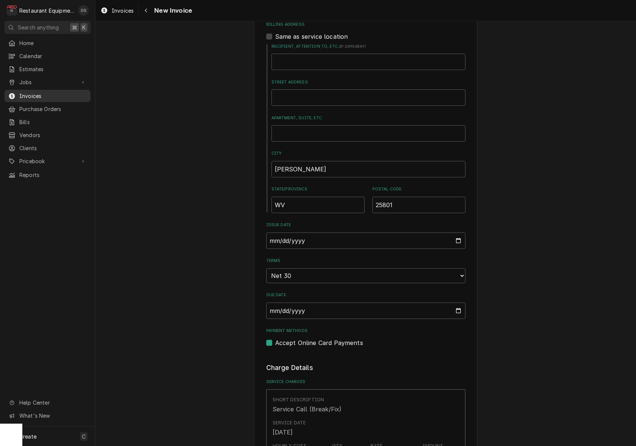
click at [45, 95] on span "Invoices" at bounding box center [52, 96] width 67 height 8
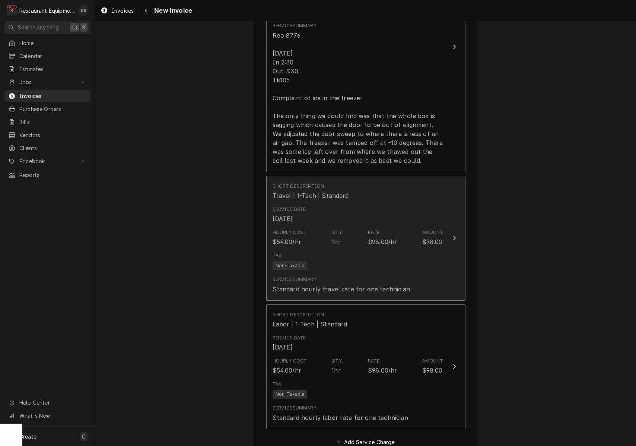
scroll to position [778, 0]
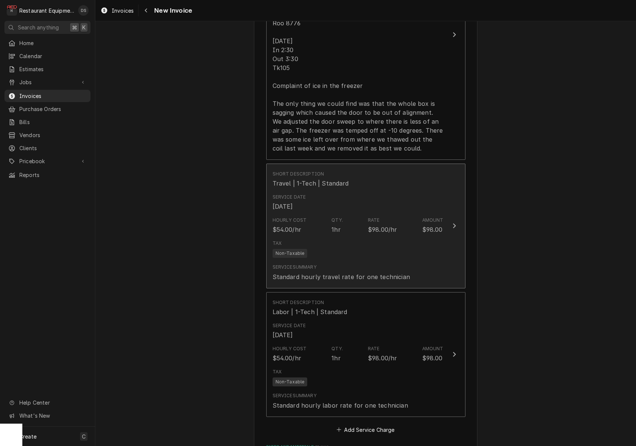
click at [389, 202] on div "Service Date Sep 2, 2025" at bounding box center [358, 202] width 171 height 23
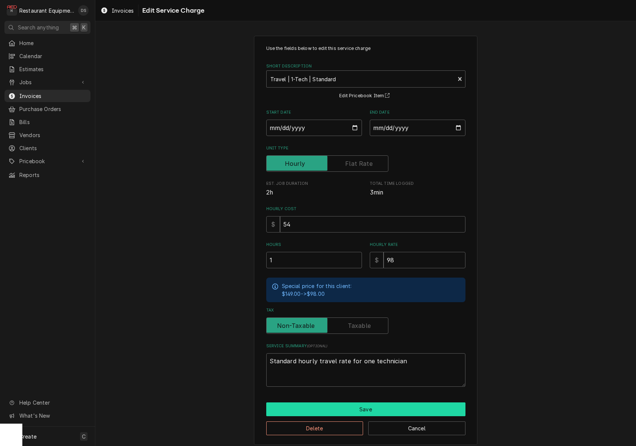
click at [370, 403] on button "Save" at bounding box center [365, 409] width 199 height 14
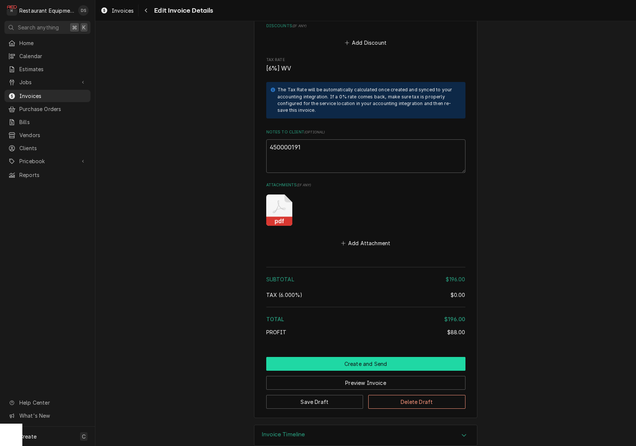
click at [356, 357] on button "Create and Send" at bounding box center [365, 364] width 199 height 14
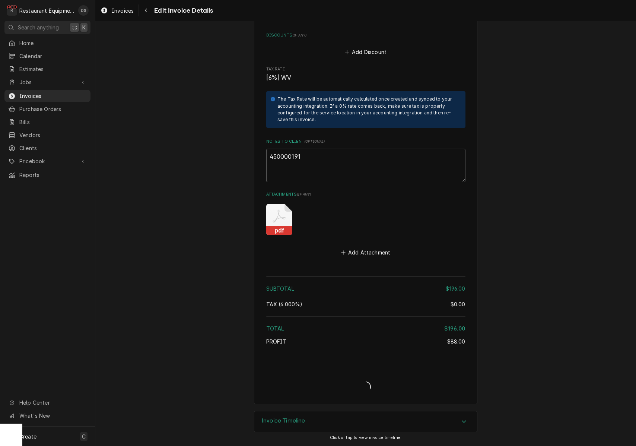
scroll to position [1243, 0]
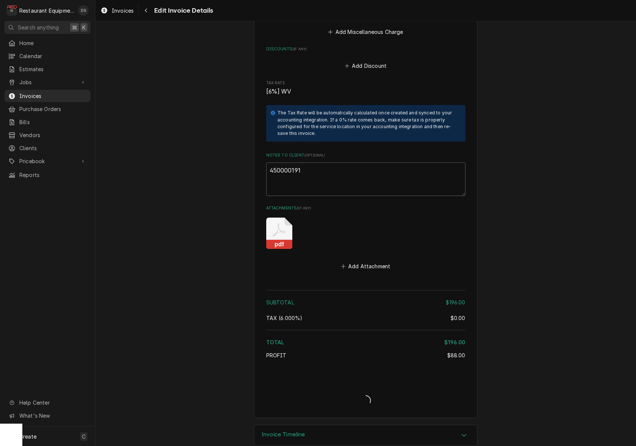
type textarea "x"
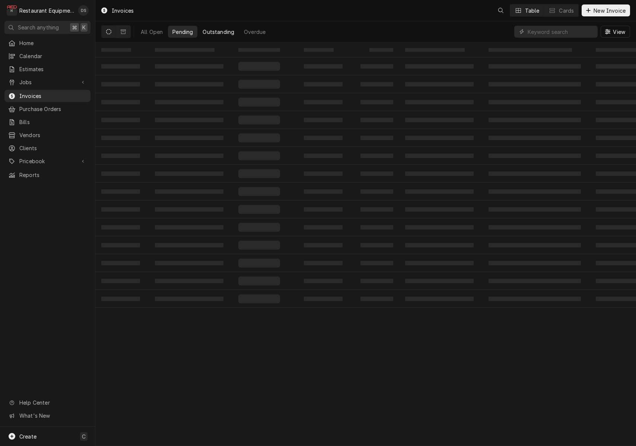
click at [229, 29] on div "Outstanding" at bounding box center [219, 32] width 32 height 8
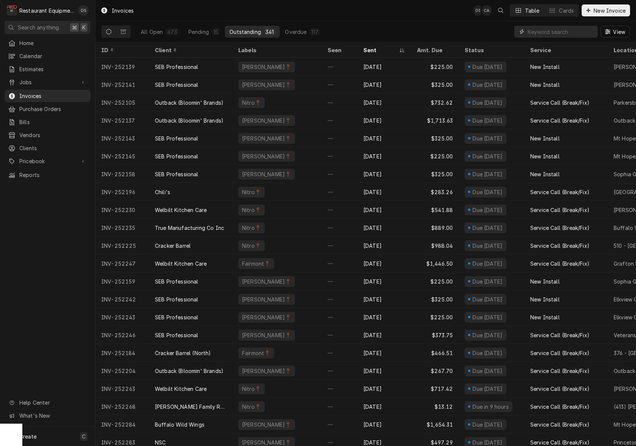
click at [565, 34] on input "Dynamic Content Wrapper" at bounding box center [561, 32] width 66 height 12
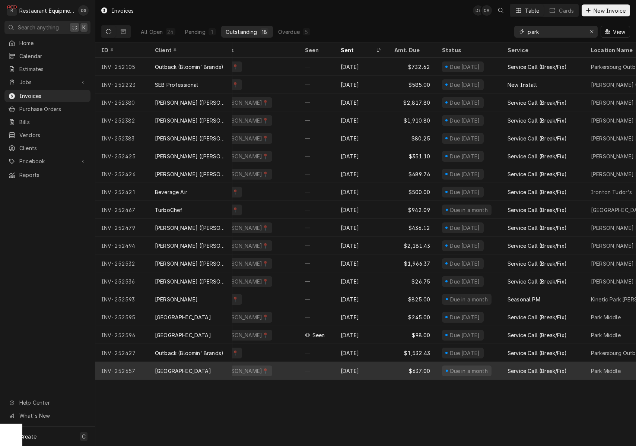
scroll to position [0, 14]
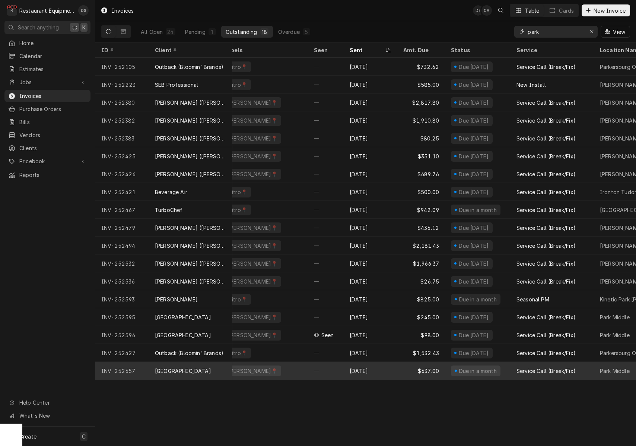
type input "park"
click at [403, 368] on div "$637.00" at bounding box center [421, 371] width 48 height 18
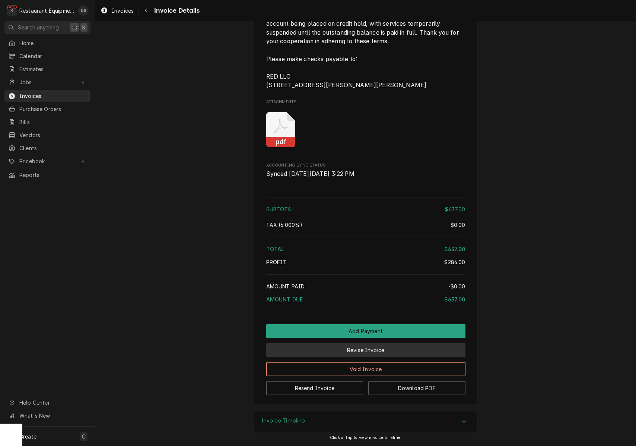
scroll to position [1300, 0]
click at [389, 351] on button "Revise Invoice" at bounding box center [365, 350] width 199 height 14
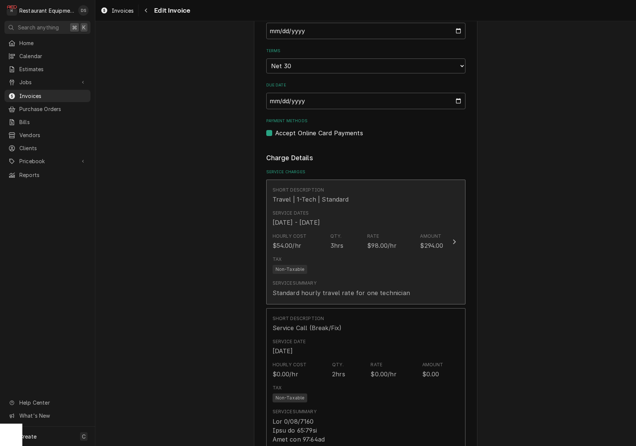
scroll to position [502, 0]
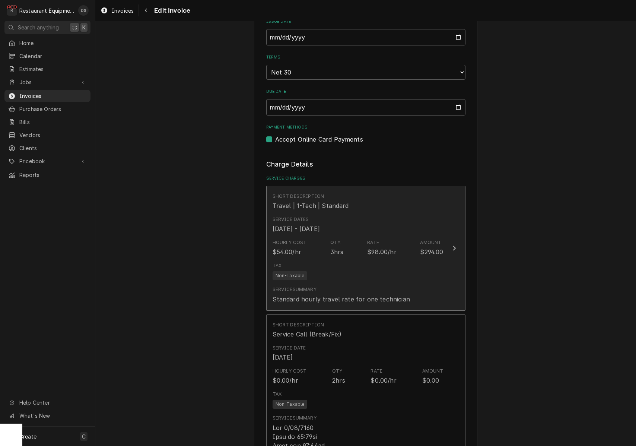
click at [362, 236] on div "Hourly Cost $54.00/hr Qty. 3hrs Rate $98.00/hr Amount $294.00" at bounding box center [358, 247] width 171 height 23
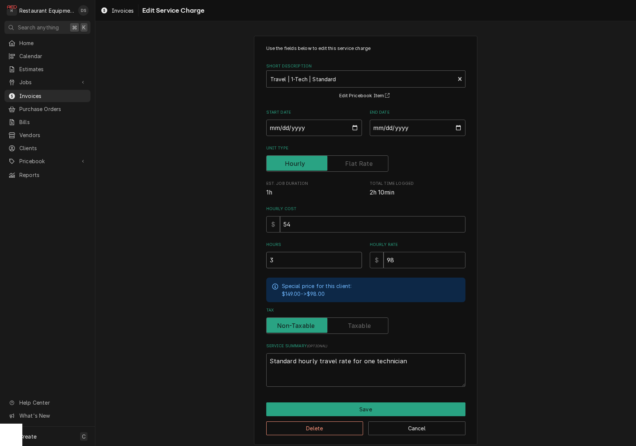
drag, startPoint x: 302, startPoint y: 257, endPoint x: 226, endPoint y: 250, distance: 76.7
click at [226, 250] on div "Use the fields below to edit this service charge Short Description Travel | 1-T…" at bounding box center [365, 240] width 541 height 422
type textarea "x"
type input "2"
type textarea "x"
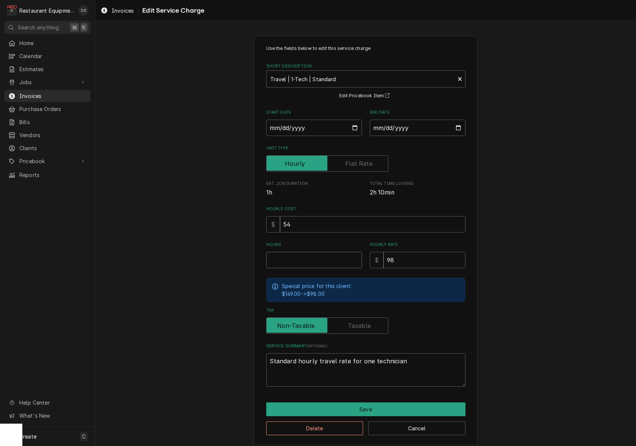
type textarea "x"
type input "1"
click at [369, 406] on button "Save" at bounding box center [365, 409] width 199 height 14
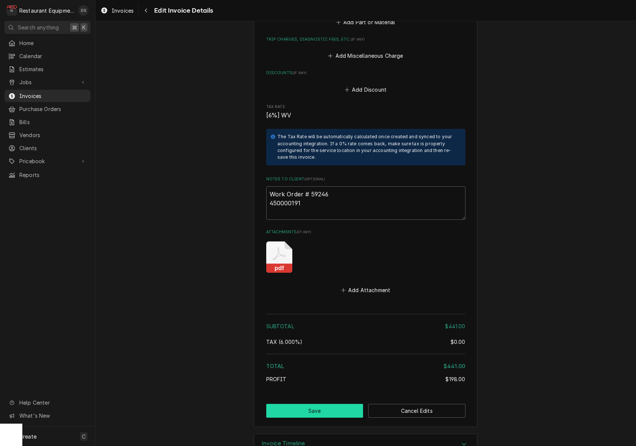
click at [324, 404] on button "Save" at bounding box center [314, 411] width 97 height 14
type textarea "x"
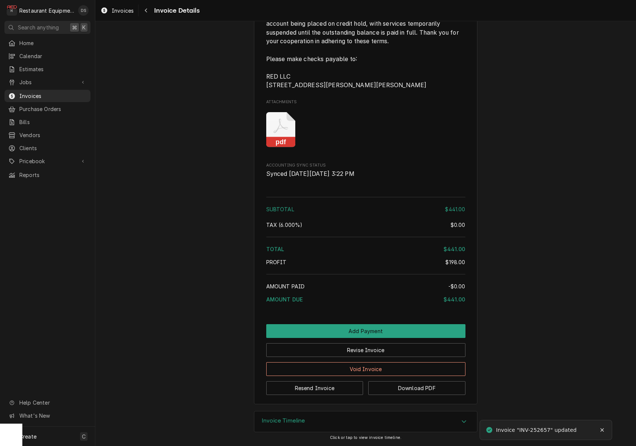
scroll to position [1300, 0]
click at [346, 383] on button "Resend Invoice" at bounding box center [314, 388] width 97 height 14
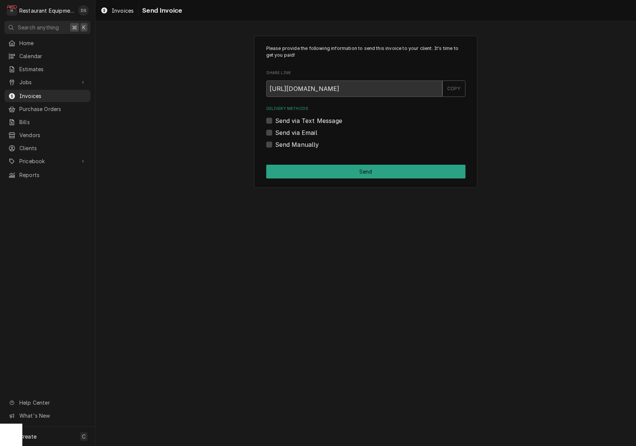
click at [275, 133] on label "Send via Email" at bounding box center [296, 132] width 42 height 9
click at [275, 133] on input "Send via Email" at bounding box center [374, 136] width 199 height 16
checkbox input "true"
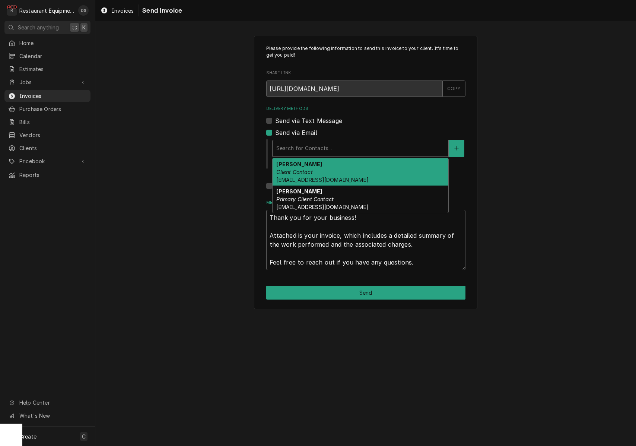
click at [338, 148] on div "Delivery Methods" at bounding box center [360, 148] width 168 height 13
click at [334, 169] on div "Darlene McNeal Client Contact smcneel@k12.wv.us" at bounding box center [361, 171] width 176 height 27
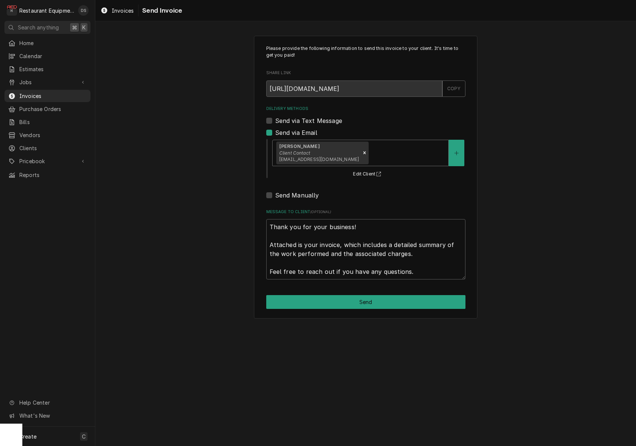
click at [370, 152] on div "Delivery Methods" at bounding box center [407, 152] width 74 height 13
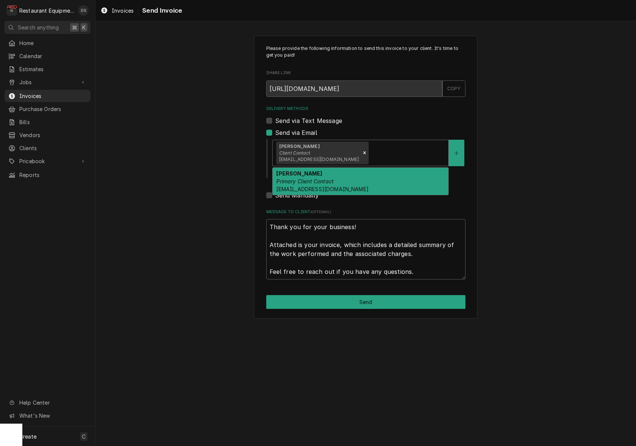
click at [362, 173] on div "Malati Reeve Primary Client Contact mreeve@k12.wv.us" at bounding box center [361, 181] width 176 height 27
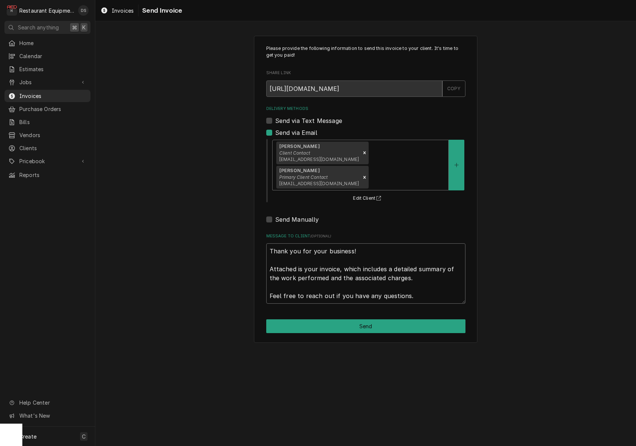
click at [271, 243] on textarea "Thank you for your business! Attached is your invoice, which includes a detaile…" at bounding box center [365, 273] width 199 height 60
type textarea "x"
type textarea "Thank you for your business! Attached is your invoice, which includes a detaile…"
type textarea "x"
type textarea "Thank you for your business! Attached is your invoice, which includes a detaile…"
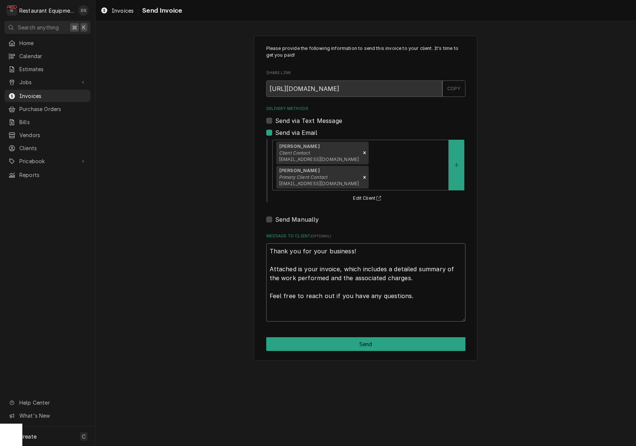
type textarea "x"
type textarea "I Thank you for your business! Attached is your invoice, which includes a detai…"
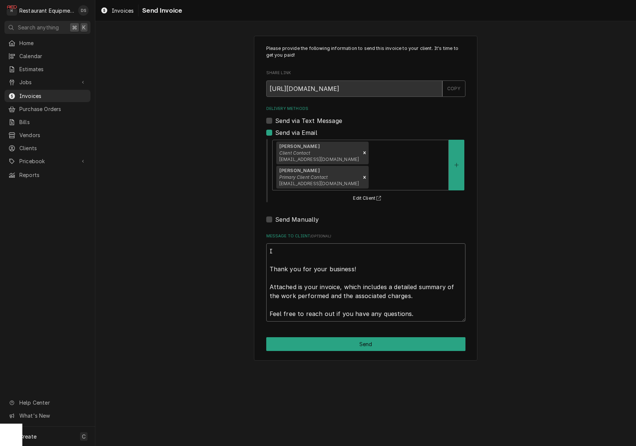
type textarea "x"
type textarea "I Thank you for your business! Attached is your invoice, which includes a detai…"
type textarea "x"
type textarea "I m Thank you for your business! Attached is your invoice, which includes a det…"
type textarea "x"
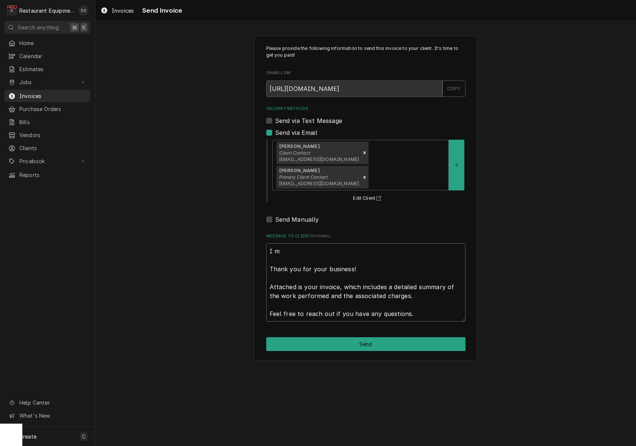
type textarea "I ma Thank you for your business! Attached is your invoice, which includes a de…"
type textarea "x"
type textarea "I mad Thank you for your business! Attached is your invoice, which includes a d…"
type textarea "x"
type textarea "I made Thank you for your business! Attached is your invoice, which includes a …"
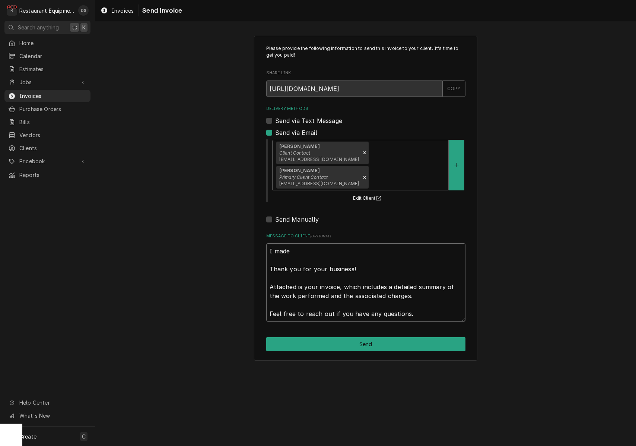
type textarea "x"
type textarea "I made Thank you for your business! Attached is your invoice, which includes a …"
type textarea "x"
type textarea "I made a Thank you for your business! Attached is your invoice, which includes …"
type textarea "x"
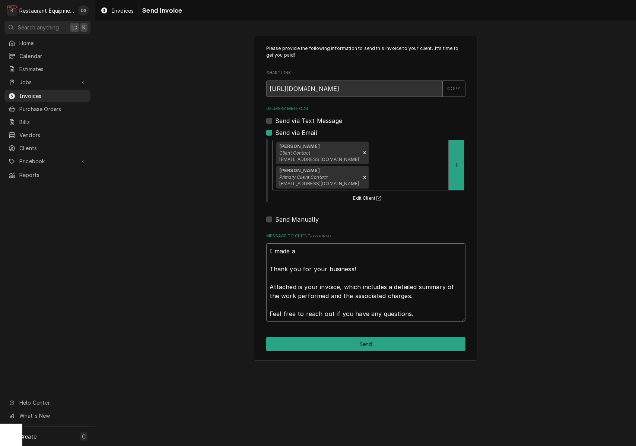
type textarea "I made an Thank you for your business! Attached is your invoice, which includes…"
type textarea "x"
type textarea "I made an Thank you for your business! Attached is your invoice, which includes…"
type textarea "x"
type textarea "I made an a Thank you for your business! Attached is your invoice, which includ…"
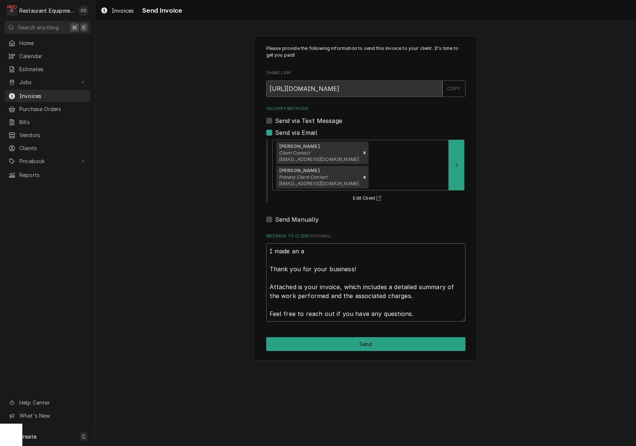
type textarea "x"
type textarea "I made an ad Thank you for your business! Attached is your invoice, which inclu…"
type textarea "x"
type textarea "I made an adj Thank you for your business! Attached is your invoice, which incl…"
type textarea "x"
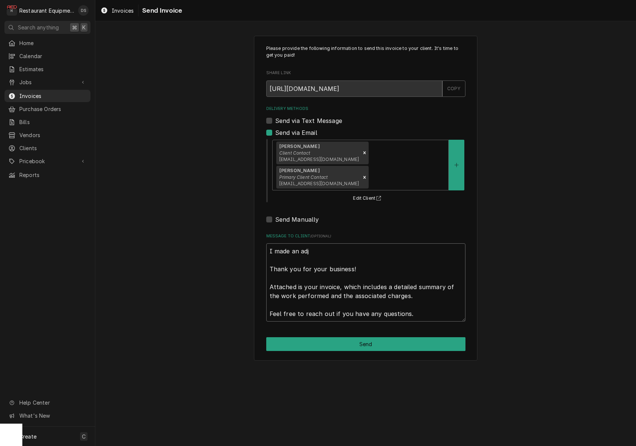
type textarea "I made an adju Thank you for your business! Attached is your invoice, which inc…"
type textarea "x"
type textarea "I made an adjus Thank you for your business! Attached is your invoice, which in…"
type textarea "x"
type textarea "I made an adjust Thank you for your business! Attached is your invoice, which i…"
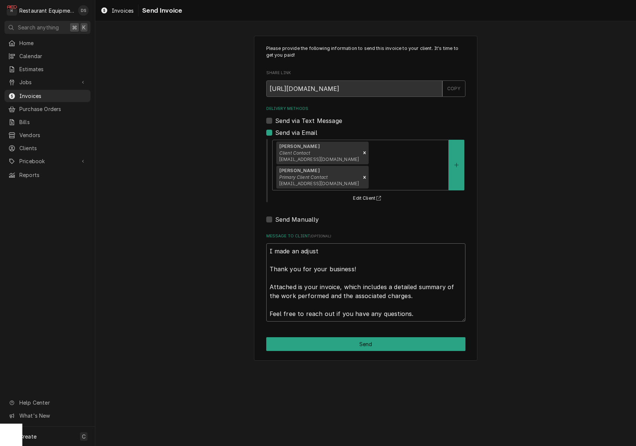
type textarea "x"
type textarea "I made an adjustm Thank you for your business! Attached is your invoice, which …"
type textarea "x"
type textarea "I made an adjustme Thank you for your business! Attached is your invoice, which…"
type textarea "x"
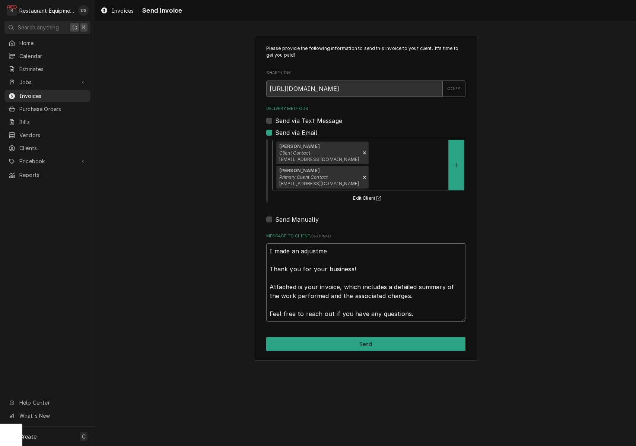
type textarea "I made an adjustmen Thank you for your business! Attached is your invoice, whic…"
type textarea "x"
type textarea "I made an adjustment Thank you for your business! Attached is your invoice, whi…"
type textarea "x"
type textarea "I made an adjustment Thank you for your business! Attached is your invoice, whi…"
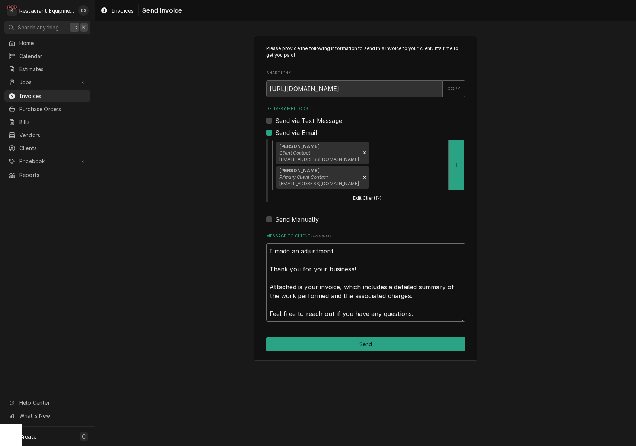
type textarea "x"
type textarea "I made an adjustment t Thank you for your business! Attached is your invoice, w…"
type textarea "x"
type textarea "I made an adjustment to Thank you for your business! Attached is your invoice, …"
type textarea "x"
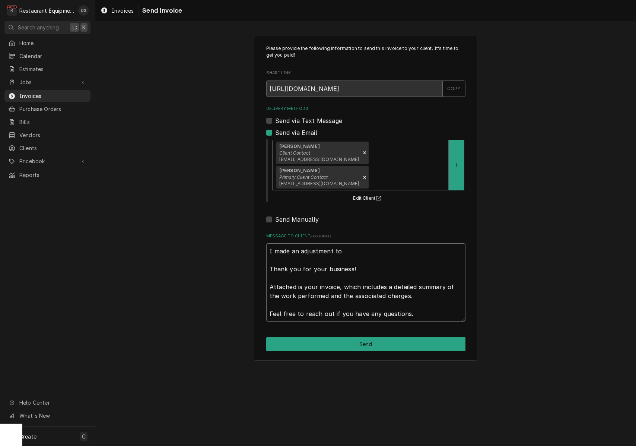
type textarea "I made an adjustment to Thank you for your business! Attached is your invoice, …"
type textarea "x"
type textarea "I made an adjustment to g Thank you for your business! Attached is your invoice…"
type textarea "x"
type textarea "I made an adjustment to Thank you for your business! Attached is your invoice, …"
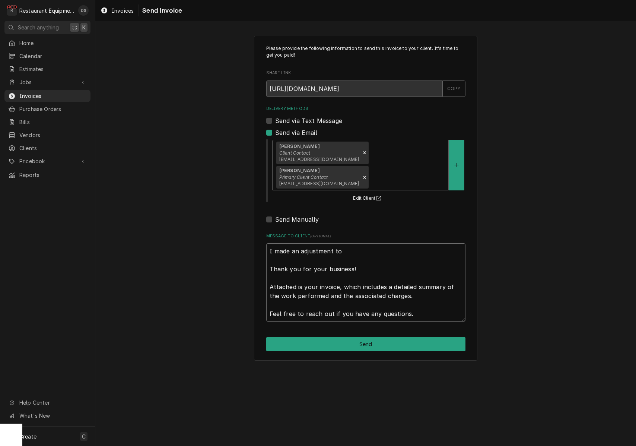
type textarea "x"
type textarea "I made an adjustment to t Thank you for your business! Attached is your invoice…"
type textarea "x"
type textarea "I made an adjustment to th Thank you for your business! Attached is your invoic…"
type textarea "x"
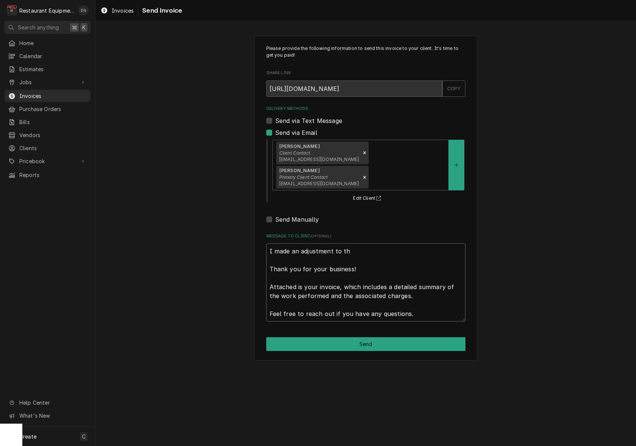
type textarea "I made an adjustment to thi Thank you for your business! Attached is your invoi…"
type textarea "x"
type textarea "I made an adjustment to this Thank you for your business! Attached is your invo…"
type textarea "x"
type textarea "I made an adjustment to this Thank you for your business! Attached is your invo…"
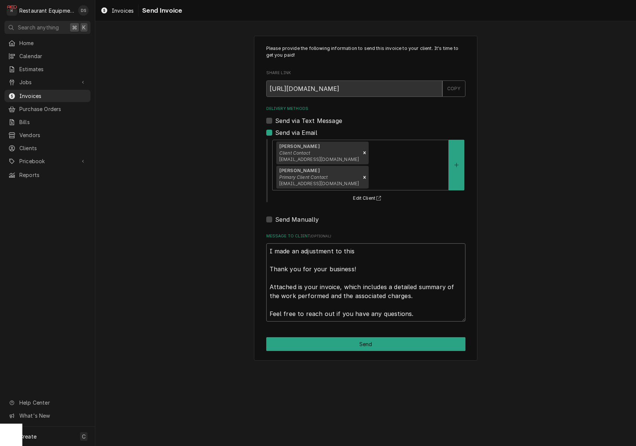
type textarea "x"
type textarea "I made an adjustment to this i Thank you for your business! Attached is your in…"
type textarea "x"
type textarea "I made an adjustment to this in Thank you for your business! Attached is your i…"
type textarea "x"
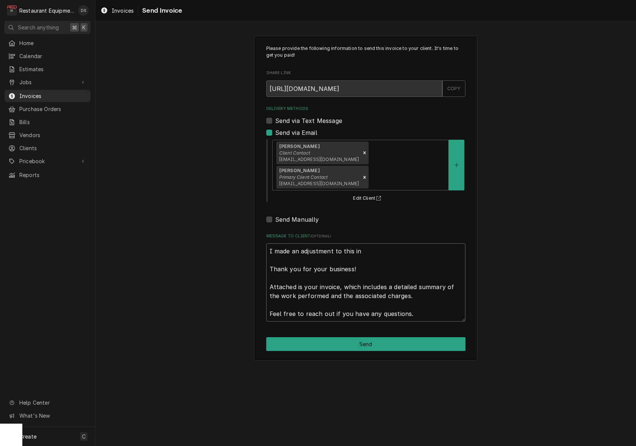
type textarea "I made an adjustment to this inv Thank you for your business! Attached is your …"
type textarea "x"
type textarea "I made an adjustment to this invo Thank you for your business! Attached is your…"
type textarea "x"
type textarea "I made an adjustment to this invoi Thank you for your business! Attached is you…"
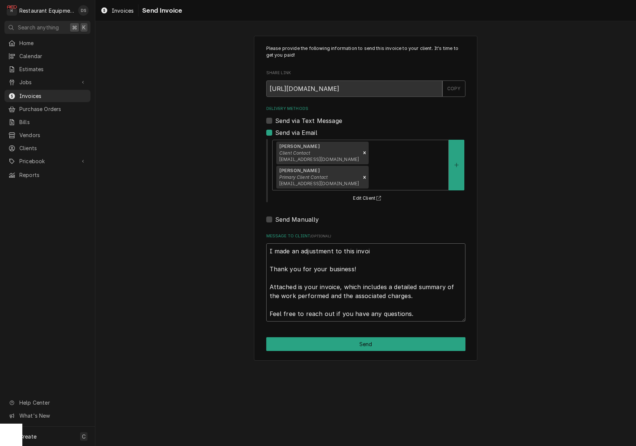
type textarea "x"
type textarea "I made an adjustment to this invoic Thank you for your business! Attached is yo…"
type textarea "x"
type textarea "I made an adjustment to this invoice Thank you for your business! Attached is y…"
type textarea "x"
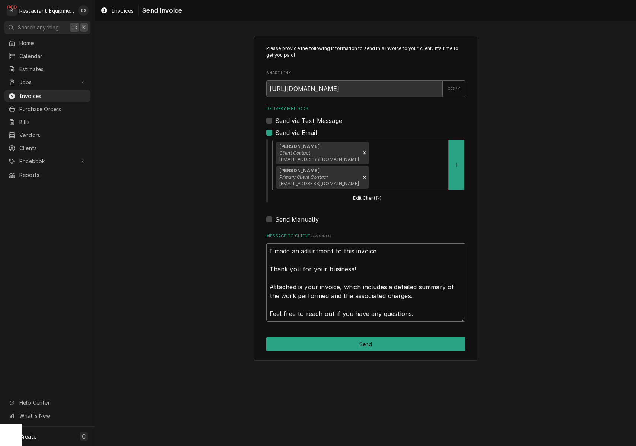
type textarea "I made an adjustment to this invoice. Thank you for your business! Attached is …"
type textarea "x"
type textarea "I made an adjustment to this invoice. Thank you for your business! Attached is …"
type textarea "x"
type textarea "I made an adjustment to this invoice. Thank you for your business! Attached is …"
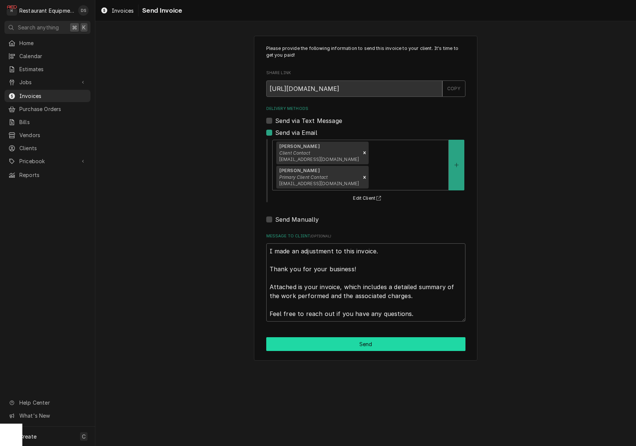
click at [366, 337] on button "Send" at bounding box center [365, 344] width 199 height 14
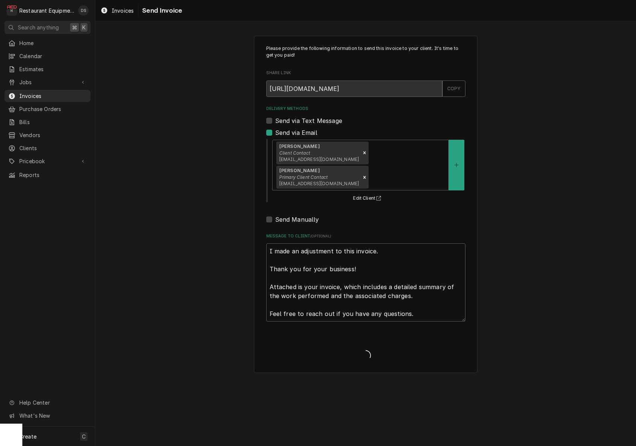
type textarea "x"
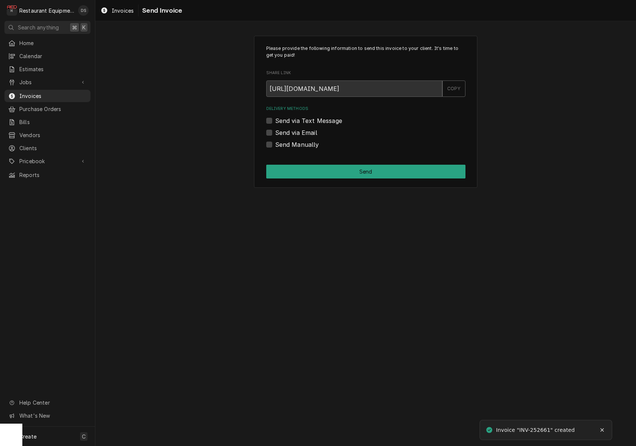
click at [275, 130] on label "Send via Email" at bounding box center [296, 132] width 42 height 9
click at [275, 130] on input "Send via Email" at bounding box center [374, 136] width 199 height 16
checkbox input "true"
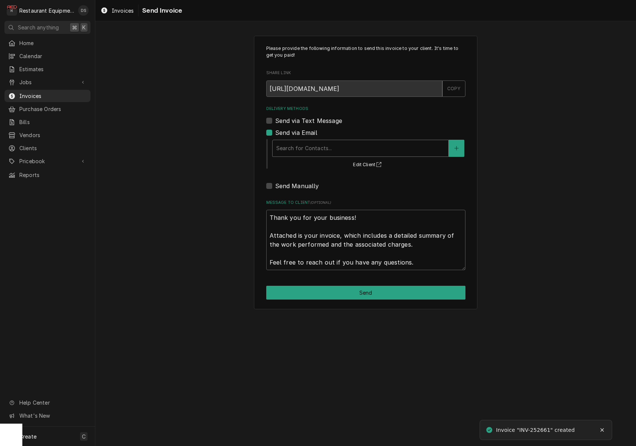
click at [314, 142] on div "Delivery Methods" at bounding box center [360, 148] width 168 height 13
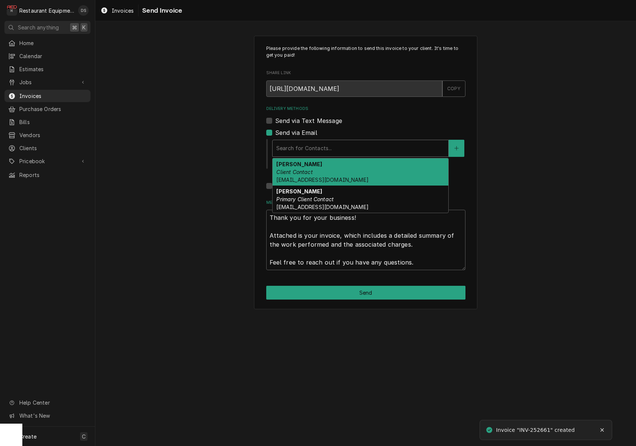
click at [315, 169] on div "Darlene McNeal Client Contact smcneel@k12.wv.us" at bounding box center [361, 171] width 176 height 27
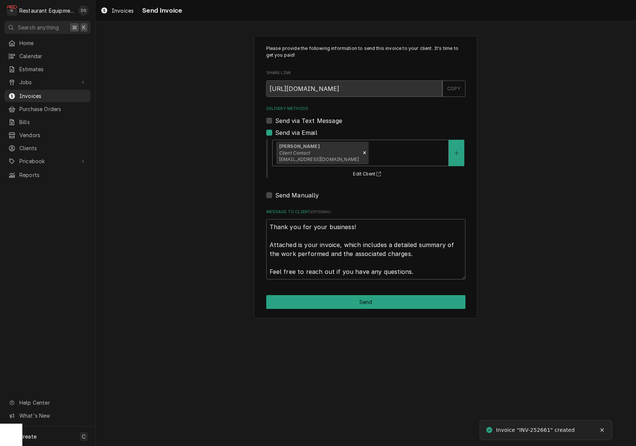
click at [370, 154] on div "Delivery Methods" at bounding box center [407, 152] width 74 height 13
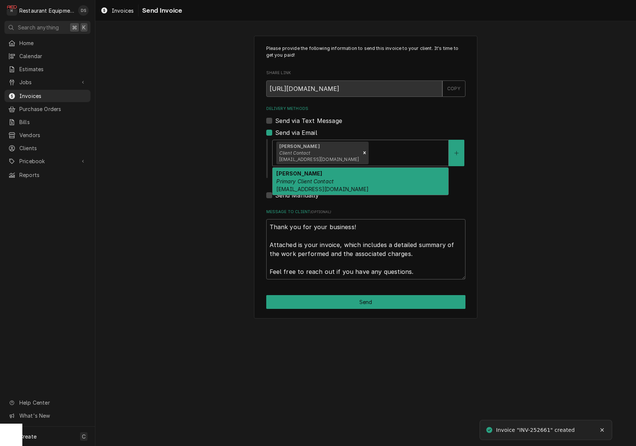
click at [358, 171] on div "Malati Reeve Primary Client Contact mreeve@k12.wv.us" at bounding box center [361, 181] width 176 height 27
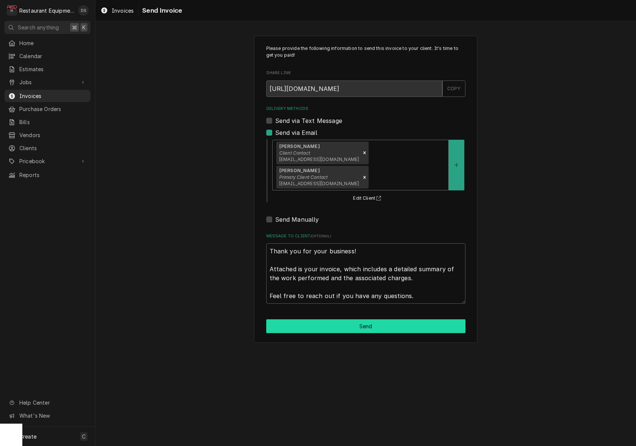
click at [388, 319] on button "Send" at bounding box center [365, 326] width 199 height 14
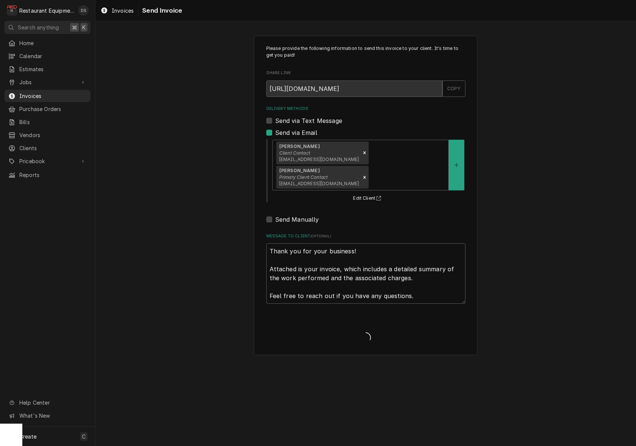
type textarea "x"
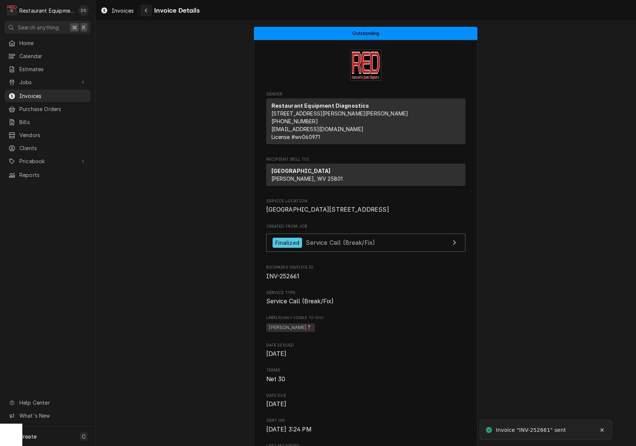
click at [147, 12] on icon "Navigate back" at bounding box center [146, 10] width 3 height 5
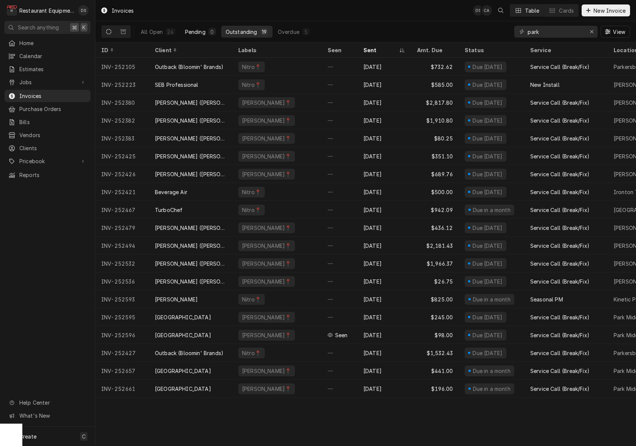
click at [205, 37] on button "Pending 0" at bounding box center [201, 32] width 40 height 12
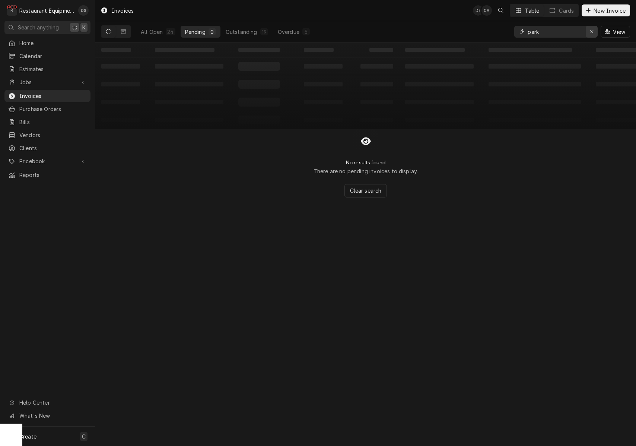
click at [592, 31] on icon "Erase input" at bounding box center [592, 31] width 4 height 5
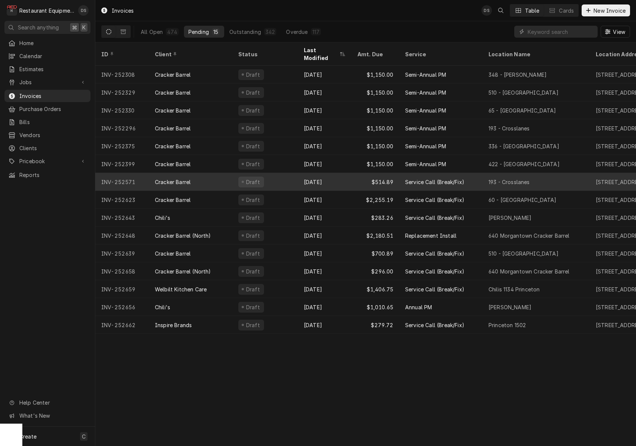
click at [276, 176] on div "Draft" at bounding box center [265, 182] width 66 height 18
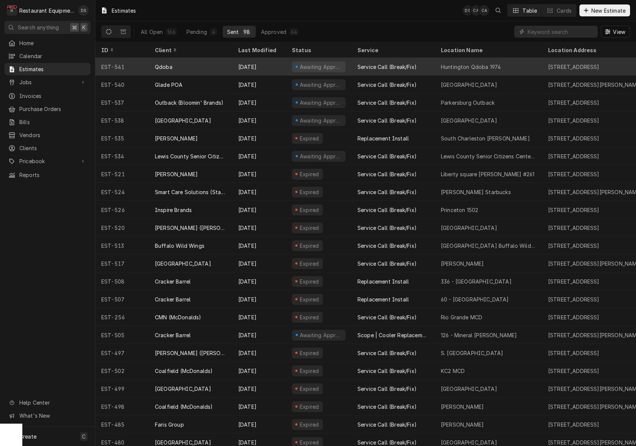
click at [220, 66] on div "Qdoba" at bounding box center [190, 67] width 83 height 18
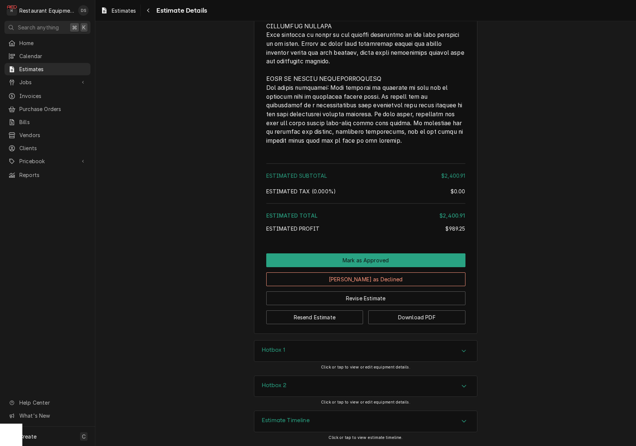
scroll to position [1700, 0]
click at [361, 263] on button "Mark as Approved" at bounding box center [365, 260] width 199 height 14
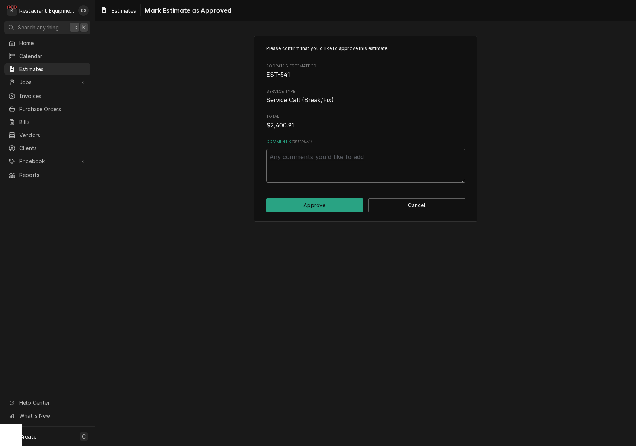
click at [324, 166] on textarea "Comments ( optional )" at bounding box center [365, 166] width 199 height 34
type textarea "x"
type textarea "t"
type textarea "x"
type textarea "te"
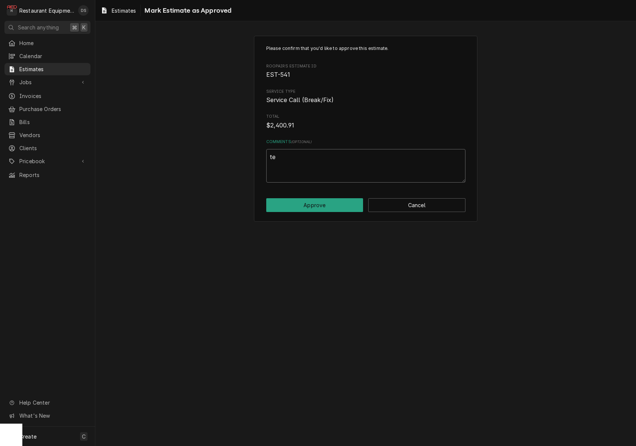
type textarea "x"
type textarea "tes"
type textarea "x"
type textarea "tess"
type textarea "x"
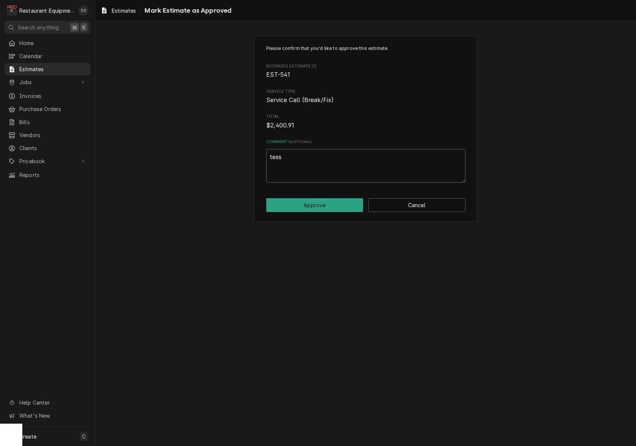
type textarea "tessa"
type textarea "x"
type textarea "tessaa"
type textarea "x"
type textarea "tessa"
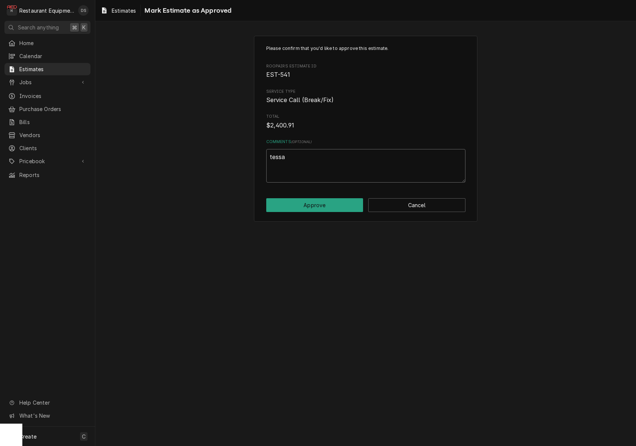
type textarea "x"
type textarea "tess"
type textarea "x"
type textarea "tes"
type textarea "x"
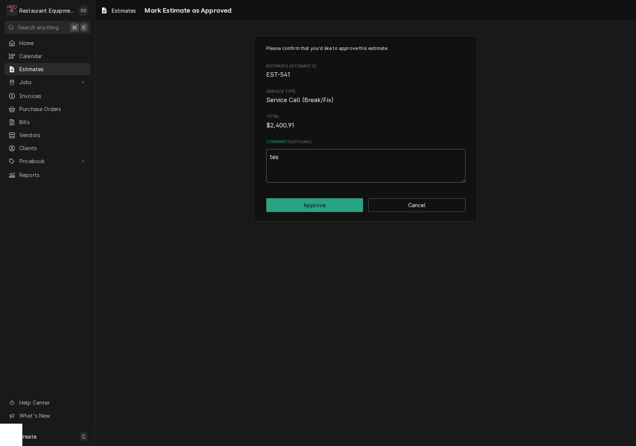
type textarea "te"
type textarea "x"
type textarea "t"
type textarea "x"
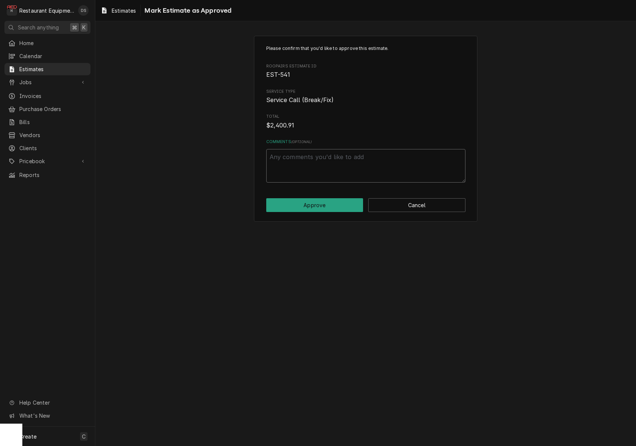
type textarea "T"
type textarea "x"
type textarea "Te"
type textarea "x"
type textarea "Tes"
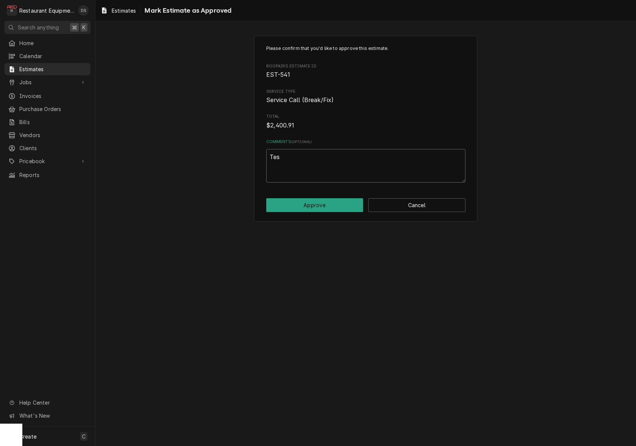
type textarea "x"
type textarea "Tess"
type textarea "x"
type textarea "Tessa"
type textarea "x"
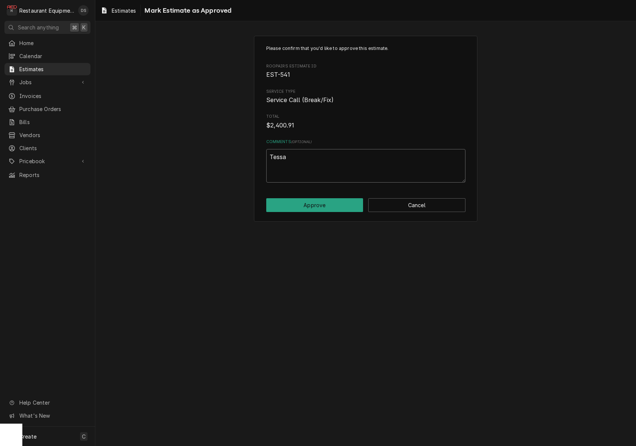
type textarea "Tessa"
type textarea "x"
type textarea "Tessa a"
type textarea "x"
type textarea "Tessa ap"
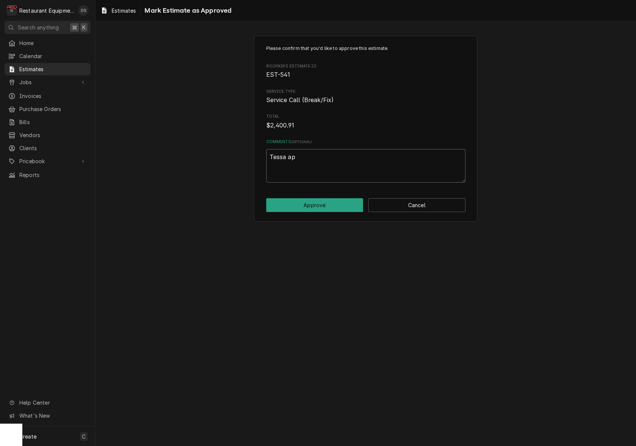
type textarea "x"
type textarea "Tessa app"
type textarea "x"
type textarea "Tessa appr"
type textarea "x"
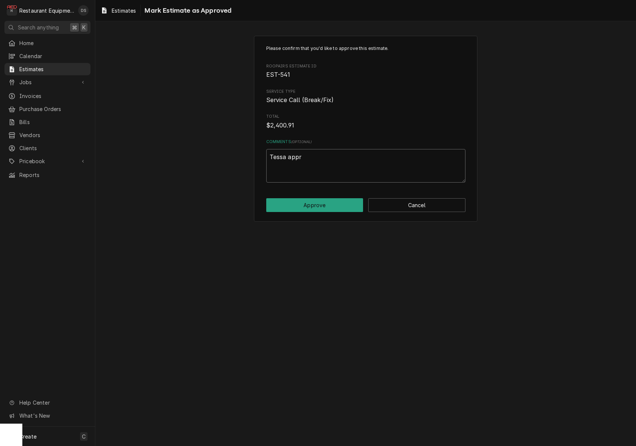
type textarea "Tessa appro"
type textarea "x"
type textarea "Tessa approv"
type textarea "x"
type textarea "Tessa approve"
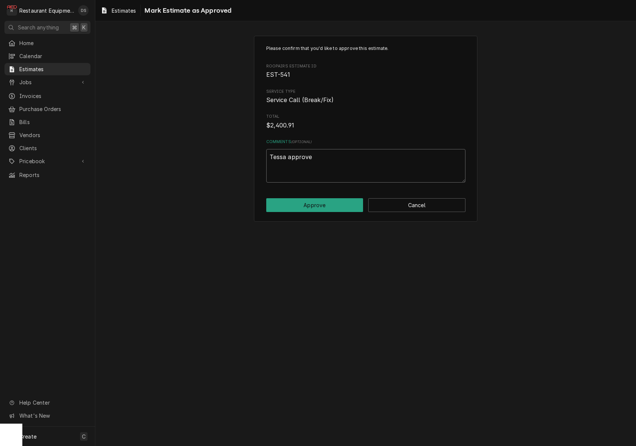
type textarea "x"
type textarea "Tessa approved"
type textarea "x"
type textarea "Tessa approved"
type textarea "x"
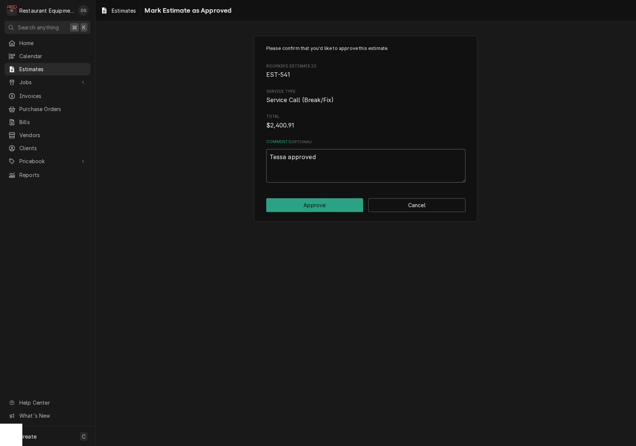
type textarea "Tessa approved 9"
type textarea "x"
type textarea "Tessa approved 9/"
type textarea "x"
type textarea "Tessa approved 9/2"
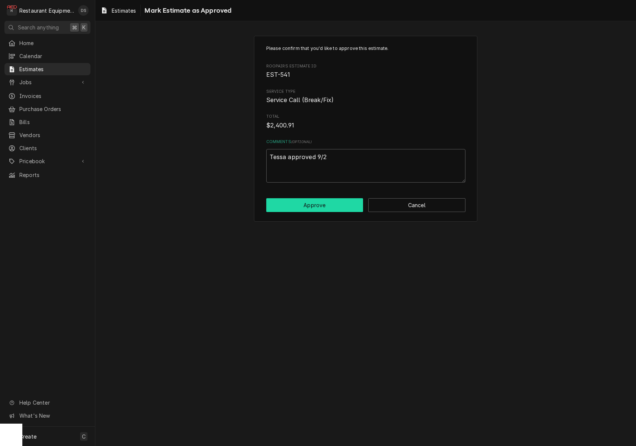
click at [329, 200] on button "Approve" at bounding box center [314, 205] width 97 height 14
type textarea "x"
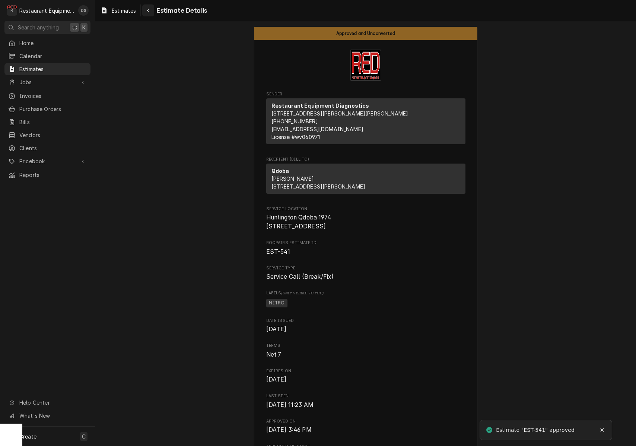
click at [153, 13] on button "Navigate back" at bounding box center [148, 10] width 12 height 12
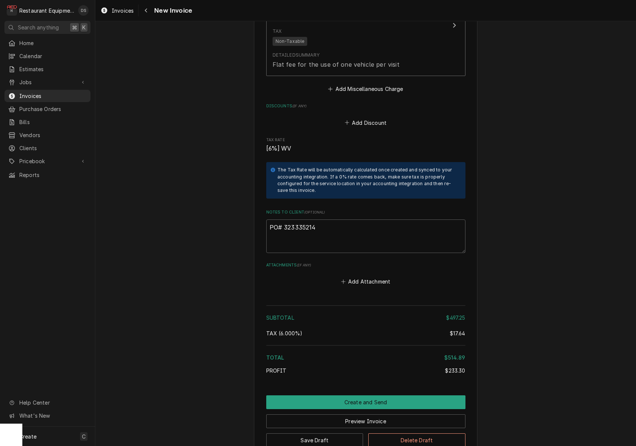
scroll to position [1381, 0]
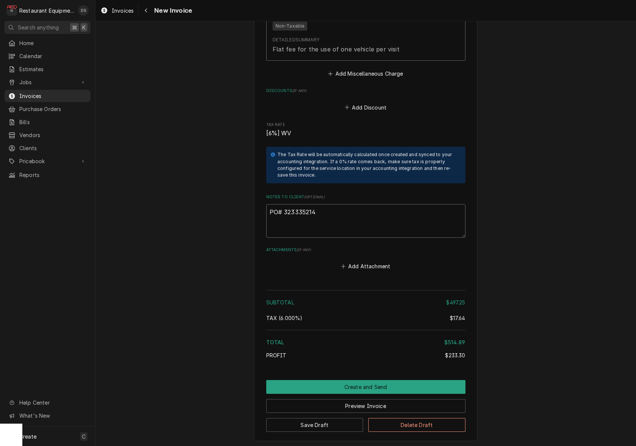
drag, startPoint x: 320, startPoint y: 201, endPoint x: 285, endPoint y: 202, distance: 35.4
click at [285, 204] on textarea "PO# 323335214" at bounding box center [365, 221] width 199 height 34
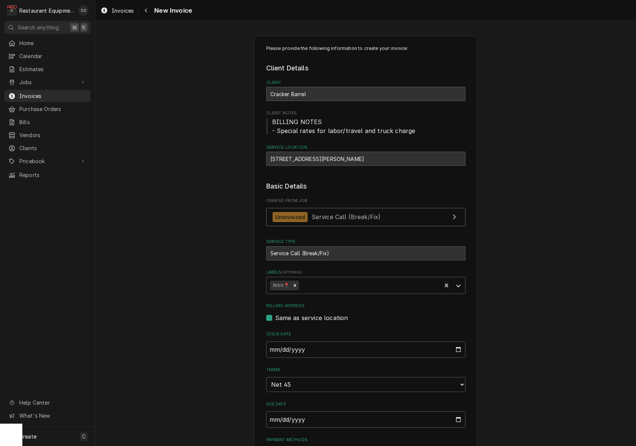
scroll to position [0, 0]
